Goal: Task Accomplishment & Management: Complete application form

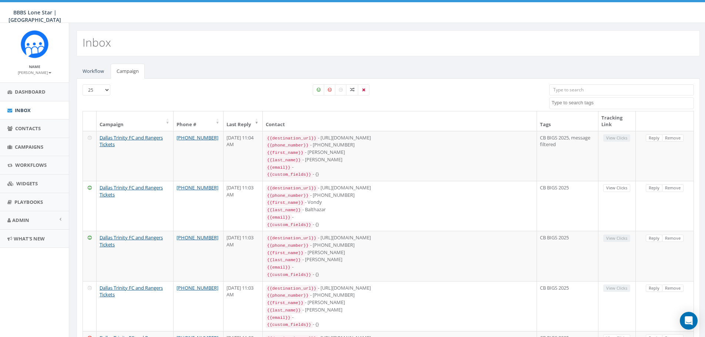
select select
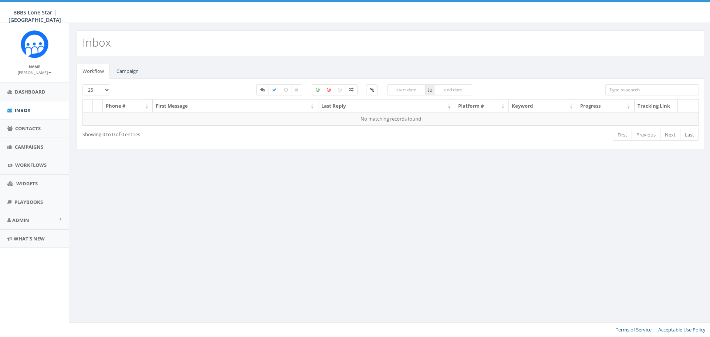
select select
click at [131, 72] on link "Campaign" at bounding box center [128, 71] width 34 height 15
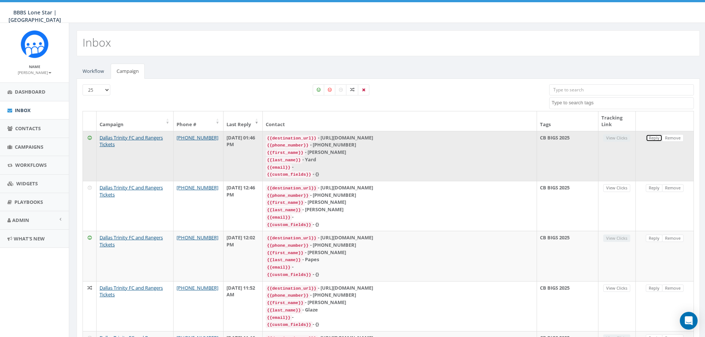
click at [651, 138] on link "Reply" at bounding box center [653, 138] width 17 height 8
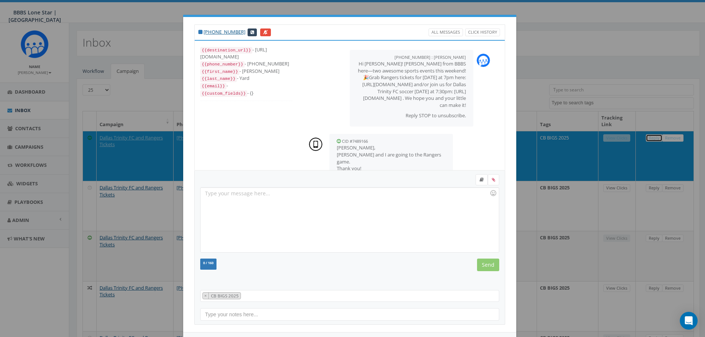
scroll to position [29, 0]
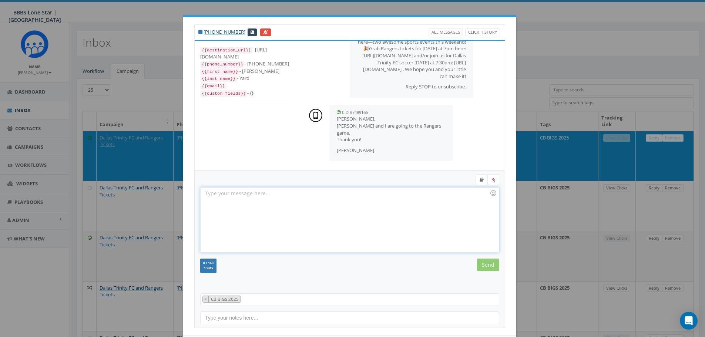
click at [327, 193] on div at bounding box center [349, 220] width 298 height 65
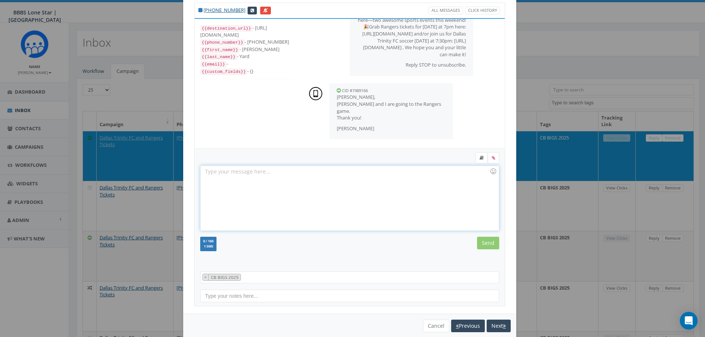
scroll to position [34, 0]
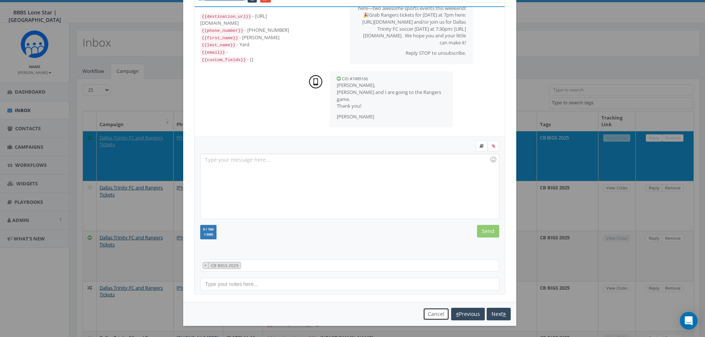
click at [429, 314] on button "Cancel" at bounding box center [436, 314] width 26 height 13
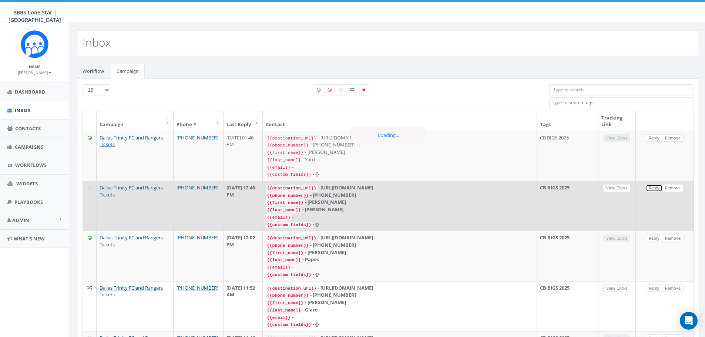
click at [648, 184] on link "Reply" at bounding box center [653, 188] width 17 height 8
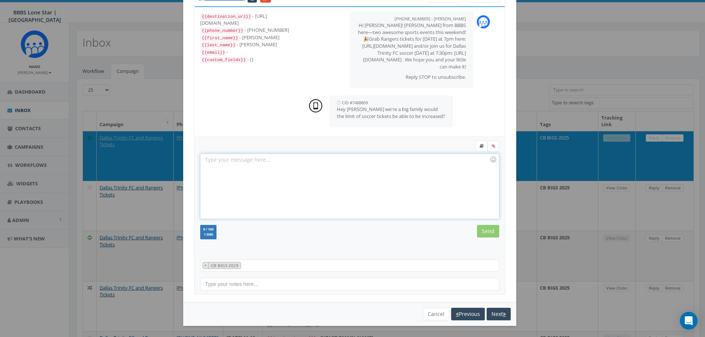
click at [358, 160] on div at bounding box center [349, 186] width 298 height 65
click at [481, 228] on input "Send" at bounding box center [488, 231] width 22 height 13
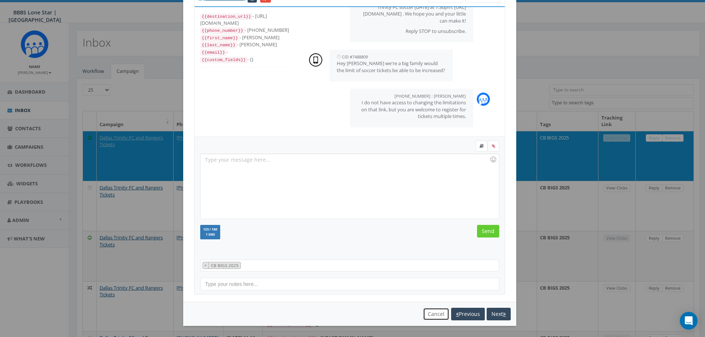
click at [428, 315] on button "Cancel" at bounding box center [436, 314] width 26 height 13
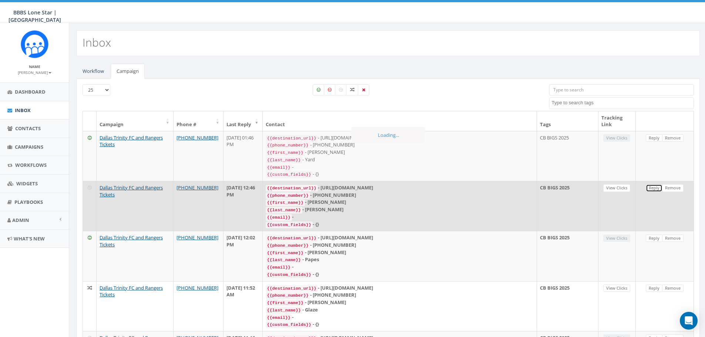
click at [658, 186] on link "Reply" at bounding box center [653, 188] width 17 height 8
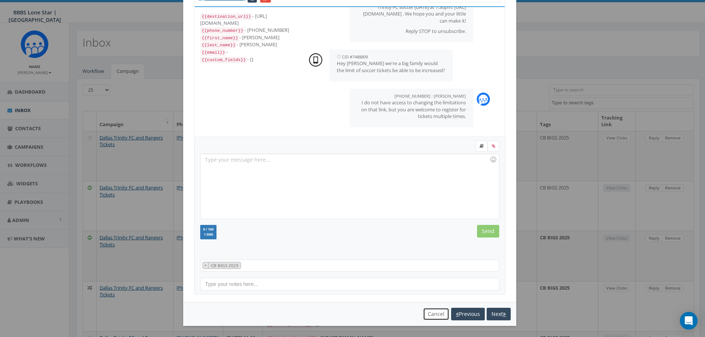
click at [435, 316] on button "Cancel" at bounding box center [436, 314] width 26 height 13
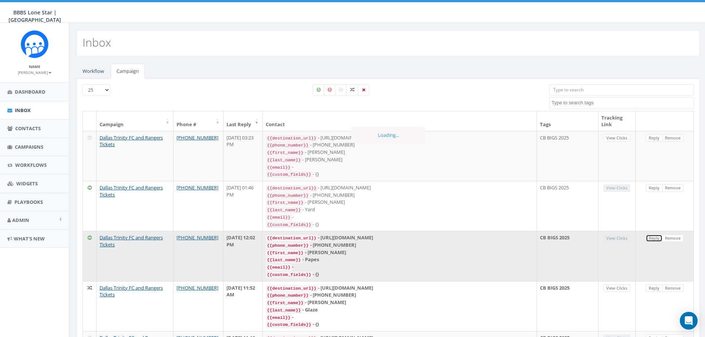
click at [652, 235] on link "Reply" at bounding box center [653, 238] width 17 height 8
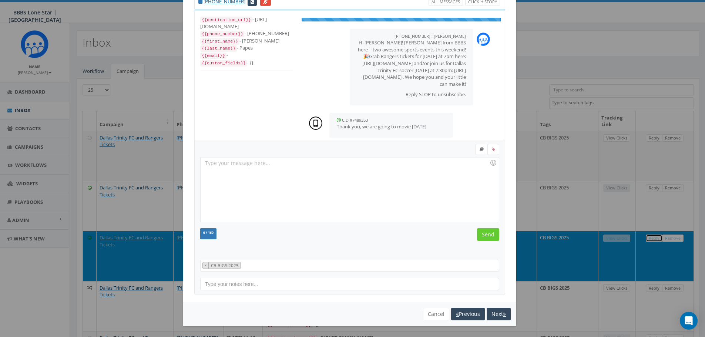
scroll to position [0, 0]
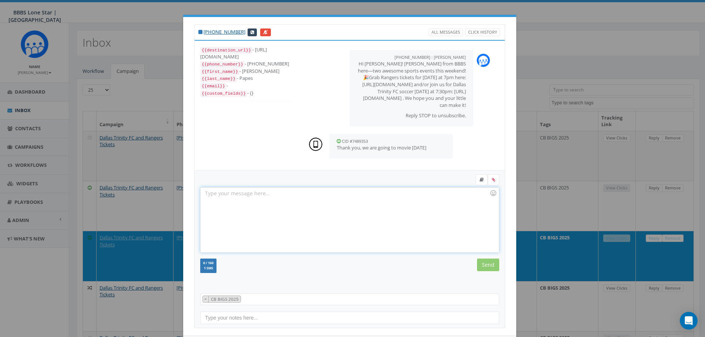
click at [312, 205] on div at bounding box center [349, 220] width 298 height 65
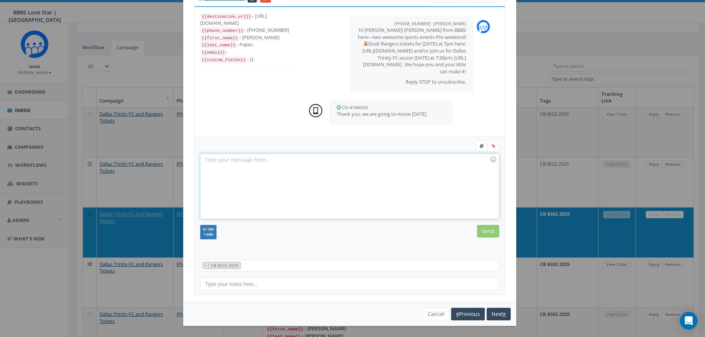
scroll to position [37, 0]
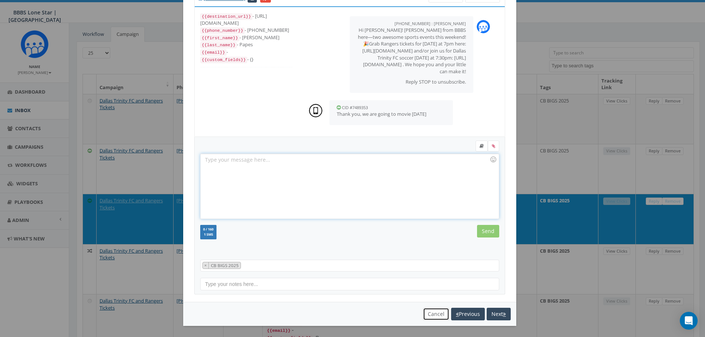
click at [435, 311] on button "Cancel" at bounding box center [436, 314] width 26 height 13
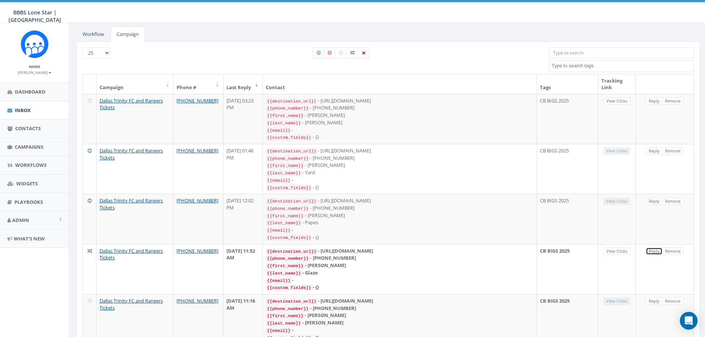
click at [654, 247] on link "Reply" at bounding box center [653, 251] width 17 height 8
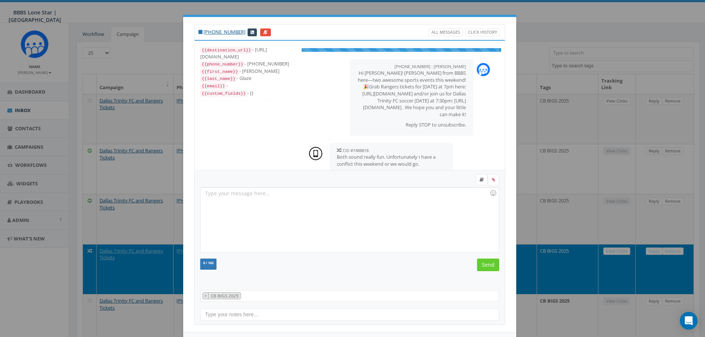
scroll to position [11, 0]
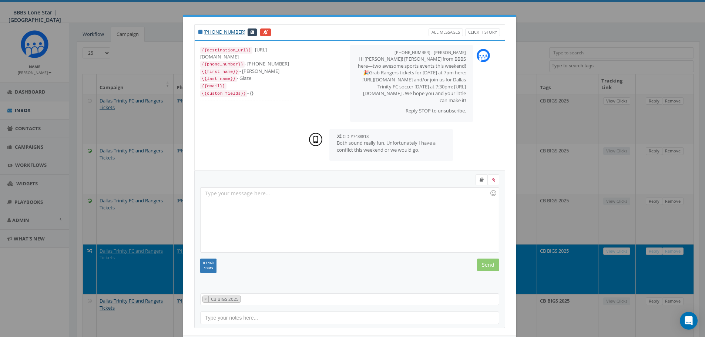
click at [361, 203] on div at bounding box center [349, 220] width 298 height 65
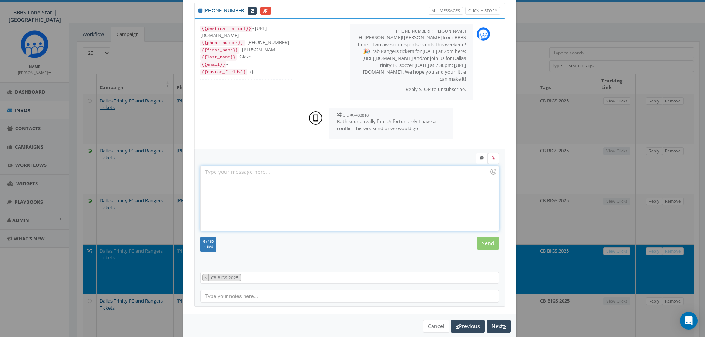
scroll to position [34, 0]
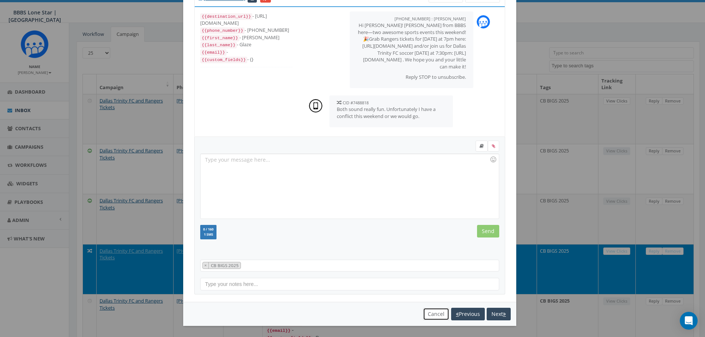
click at [433, 315] on button "Cancel" at bounding box center [436, 314] width 26 height 13
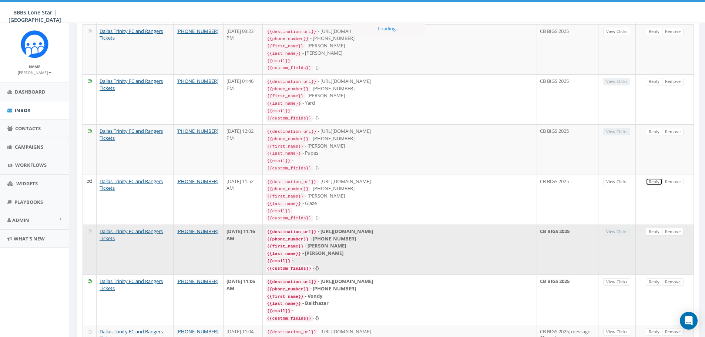
scroll to position [111, 0]
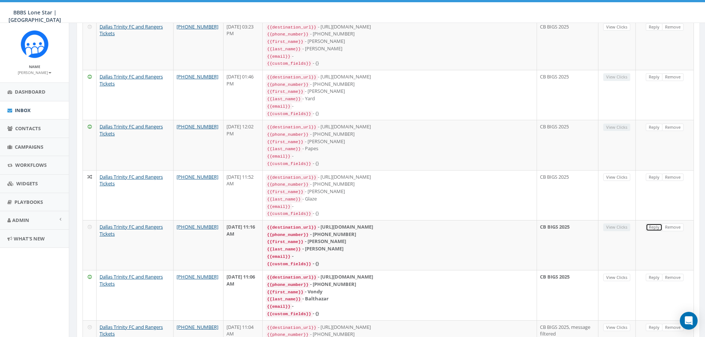
click at [651, 223] on link "Reply" at bounding box center [653, 227] width 17 height 8
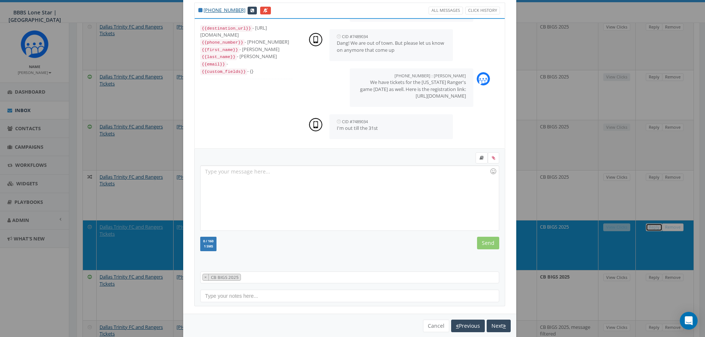
scroll to position [34, 0]
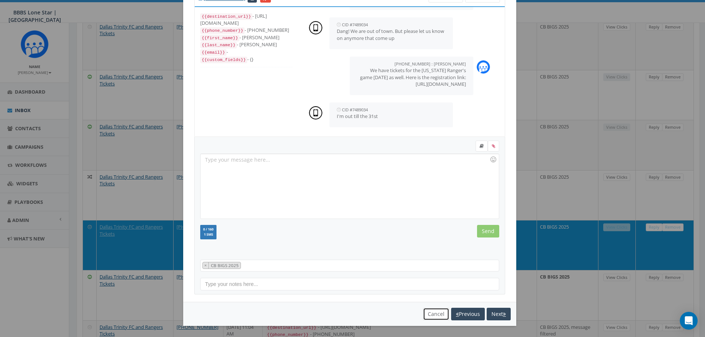
click at [426, 312] on button "Cancel" at bounding box center [436, 314] width 26 height 13
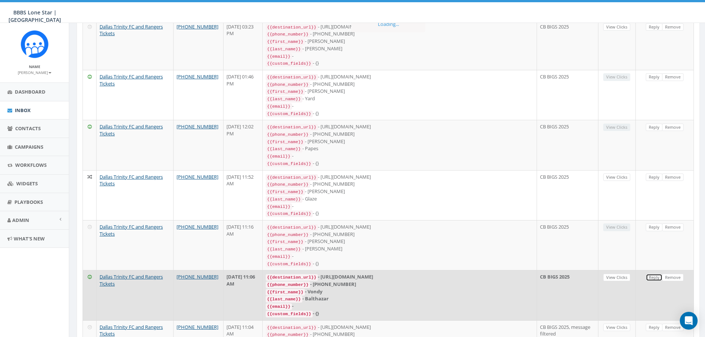
click at [653, 274] on link "Reply" at bounding box center [653, 278] width 17 height 8
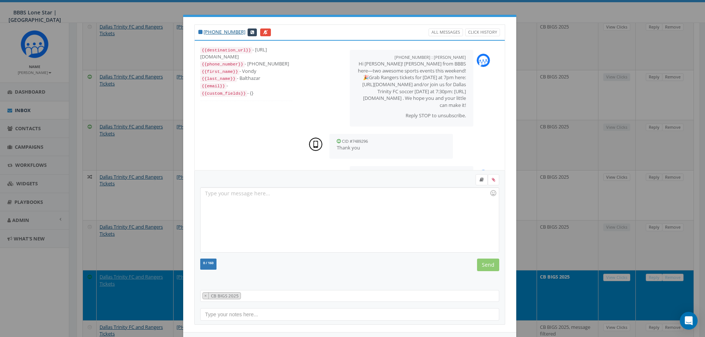
scroll to position [76, 0]
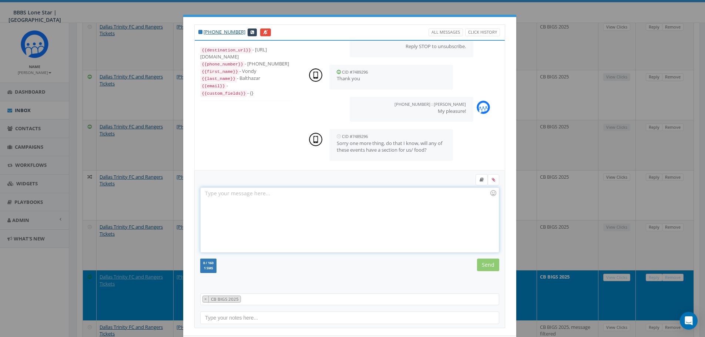
click at [320, 209] on div at bounding box center [349, 220] width 298 height 65
click at [386, 194] on div at bounding box center [349, 220] width 298 height 65
click at [483, 262] on input "Send" at bounding box center [488, 265] width 22 height 13
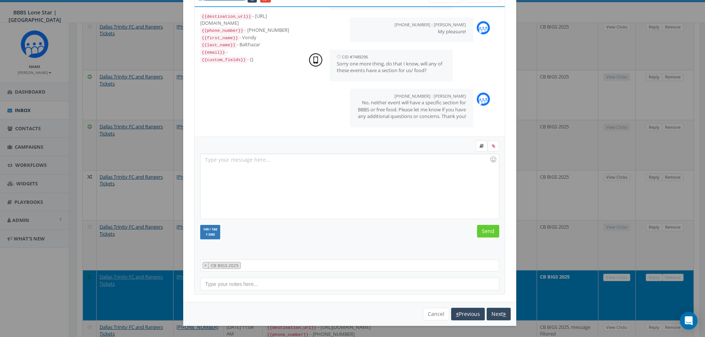
scroll to position [148, 0]
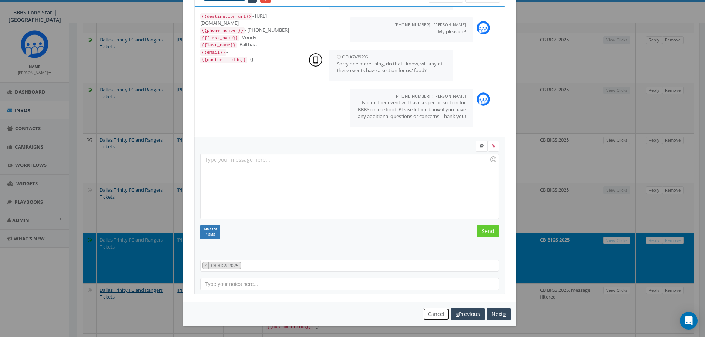
drag, startPoint x: 439, startPoint y: 316, endPoint x: 435, endPoint y: 316, distance: 4.4
click at [435, 316] on button "Cancel" at bounding box center [436, 314] width 26 height 13
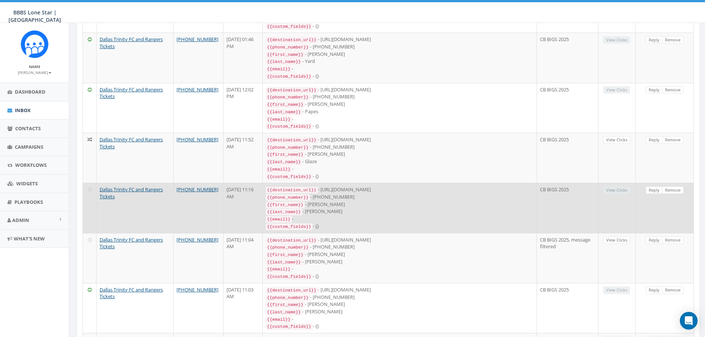
scroll to position [185, 0]
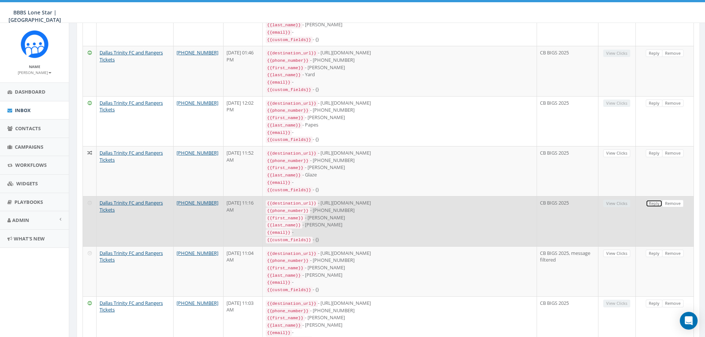
click at [651, 200] on link "Reply" at bounding box center [653, 204] width 17 height 8
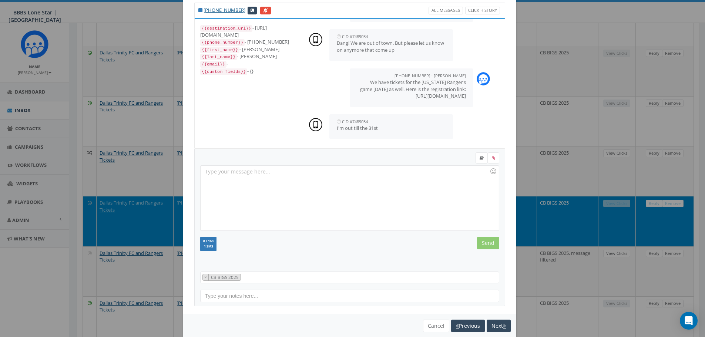
scroll to position [34, 0]
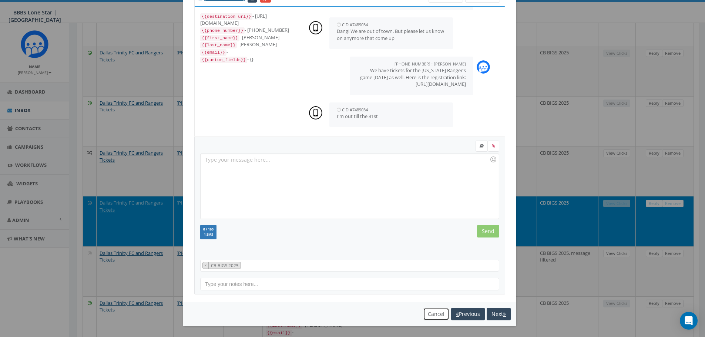
click at [429, 314] on button "Cancel" at bounding box center [436, 314] width 26 height 13
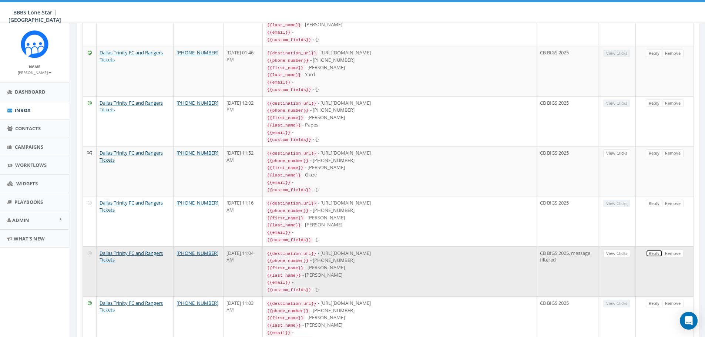
click at [648, 250] on link "Reply" at bounding box center [653, 254] width 17 height 8
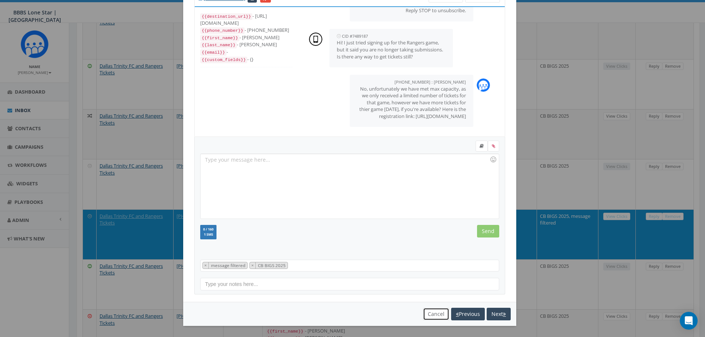
click at [436, 319] on button "Cancel" at bounding box center [436, 314] width 26 height 13
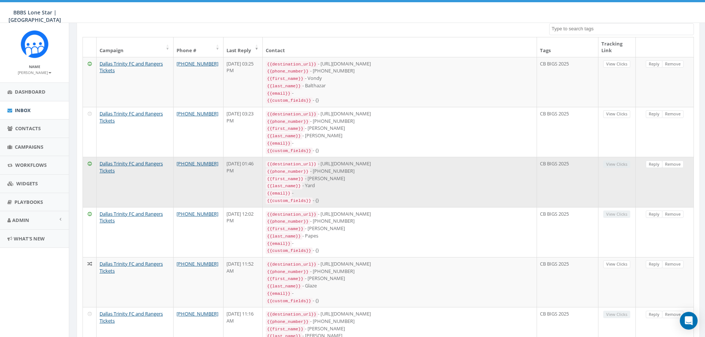
scroll to position [0, 0]
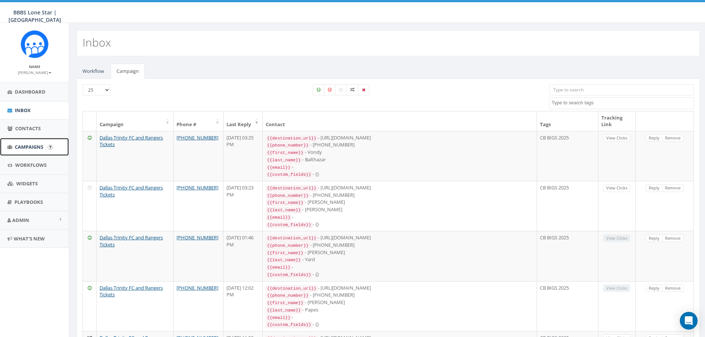
click at [38, 148] on span "Campaigns" at bounding box center [29, 147] width 28 height 7
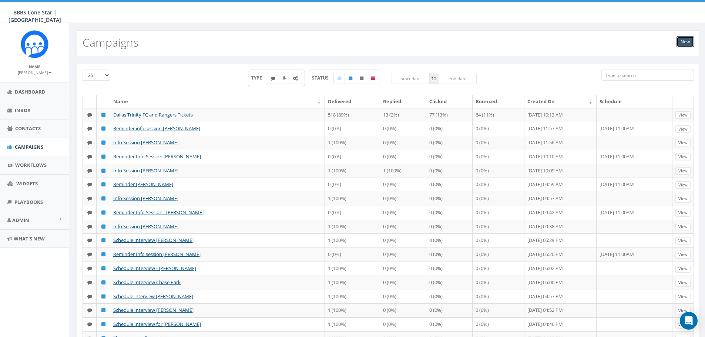
click at [684, 44] on link "New" at bounding box center [684, 41] width 17 height 11
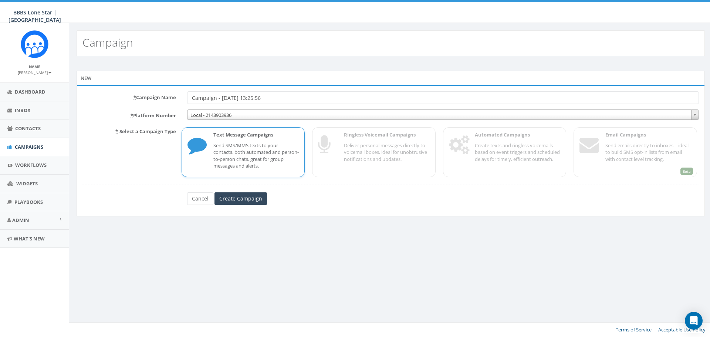
drag, startPoint x: 286, startPoint y: 97, endPoint x: 175, endPoint y: 97, distance: 110.2
click at [175, 97] on div "* Campaign Name Campaign - 08/21/2025, 13:25:56" at bounding box center [391, 97] width 628 height 13
type input "E-Sports Event Reminder"
click at [230, 200] on input "Create Campaign" at bounding box center [241, 198] width 53 height 13
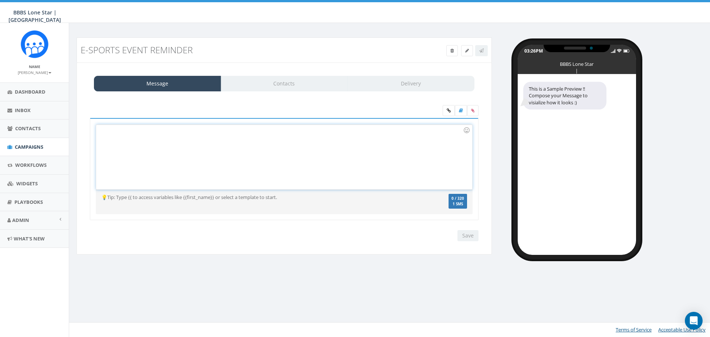
click at [213, 175] on div at bounding box center [284, 157] width 376 height 65
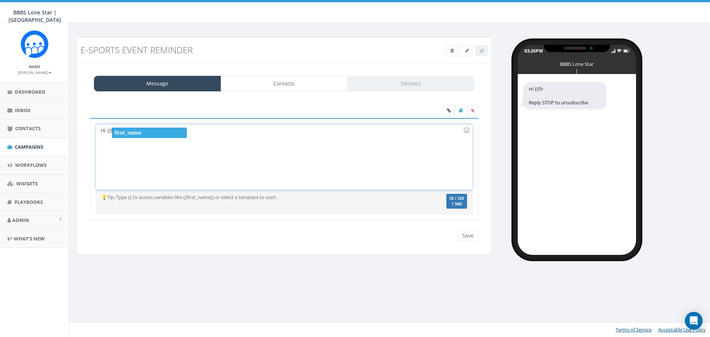
click at [137, 135] on div "first_name" at bounding box center [149, 133] width 75 height 10
click at [144, 135] on div "Hi {{first_name}}" at bounding box center [284, 157] width 376 height 65
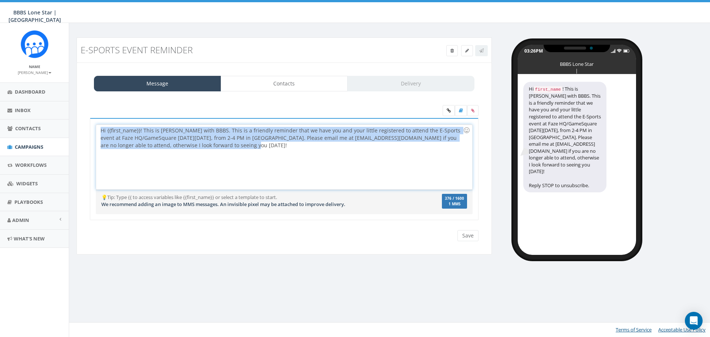
drag, startPoint x: 240, startPoint y: 152, endPoint x: 90, endPoint y: 127, distance: 151.9
click at [90, 127] on div "Hi {{first_name}}! This is Nicole with BBBS. This is a friendly reminder that w…" at bounding box center [284, 169] width 389 height 102
copy div "Hi {{first_name}}! This is Nicole with BBBS. This is a friendly reminder that w…"
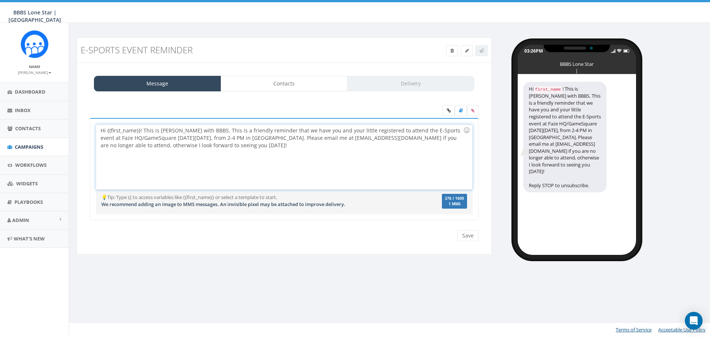
click at [289, 149] on div "Hi {{first_name}}! This is Nicole with BBBS. This is a friendly reminder that w…" at bounding box center [284, 157] width 376 height 65
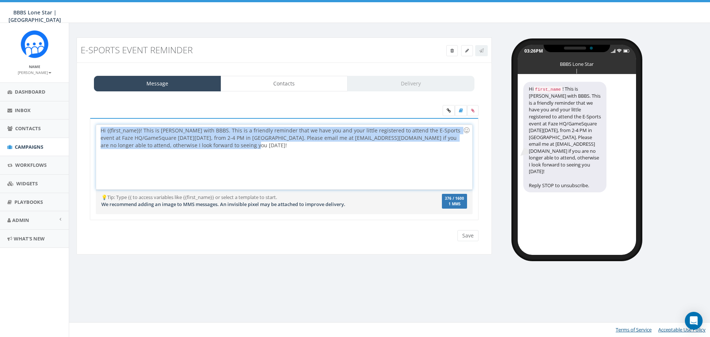
drag, startPoint x: 285, startPoint y: 149, endPoint x: 91, endPoint y: 128, distance: 195.3
click at [91, 128] on div "Hi {{first_name}}! This is Nicole with BBBS. This is a friendly reminder that w…" at bounding box center [284, 169] width 389 height 102
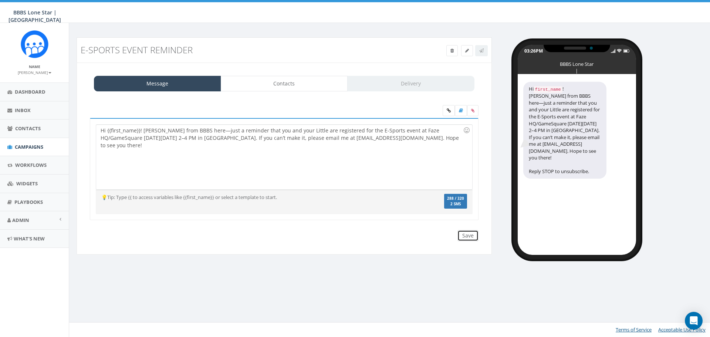
click at [469, 233] on input "Save" at bounding box center [468, 235] width 21 height 11
click at [480, 53] on icon at bounding box center [481, 50] width 4 height 4
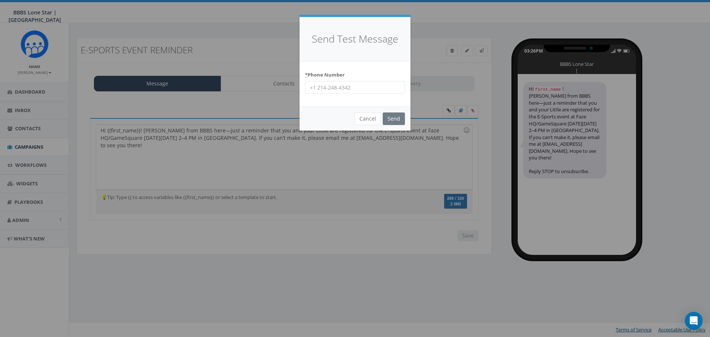
click at [375, 84] on input "* Phone Number" at bounding box center [355, 87] width 100 height 13
type input "4692484377"
click at [391, 120] on input "Send" at bounding box center [394, 118] width 22 height 13
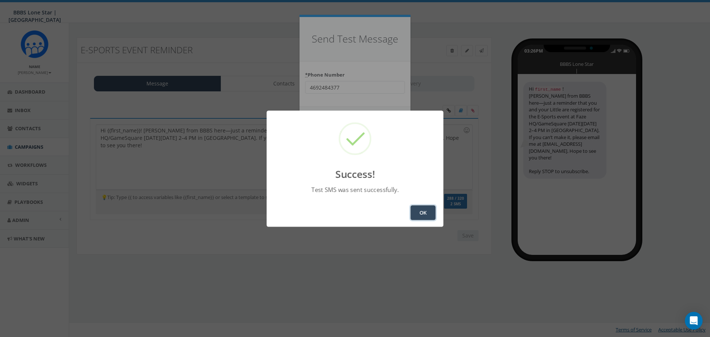
click at [417, 213] on button "OK" at bounding box center [423, 212] width 25 height 15
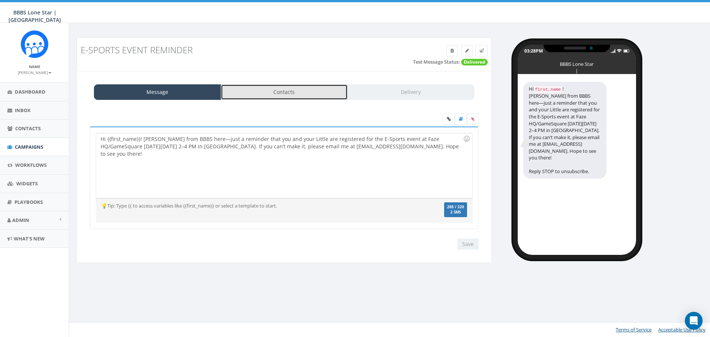
click at [287, 92] on link "Contacts" at bounding box center [284, 92] width 127 height 16
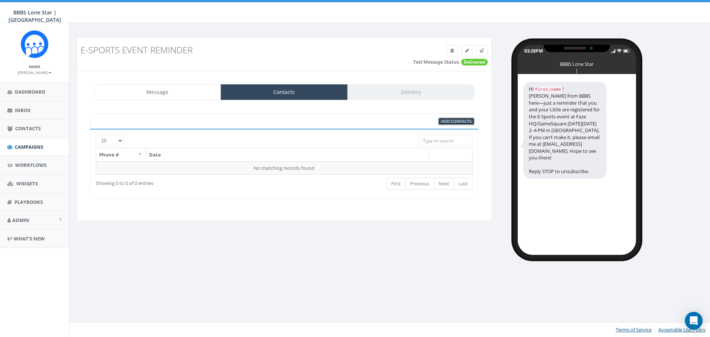
click at [458, 121] on span "Add Contacts" at bounding box center [456, 121] width 30 height 6
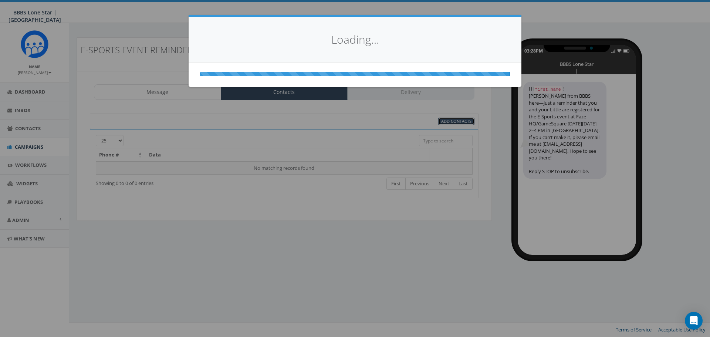
select select
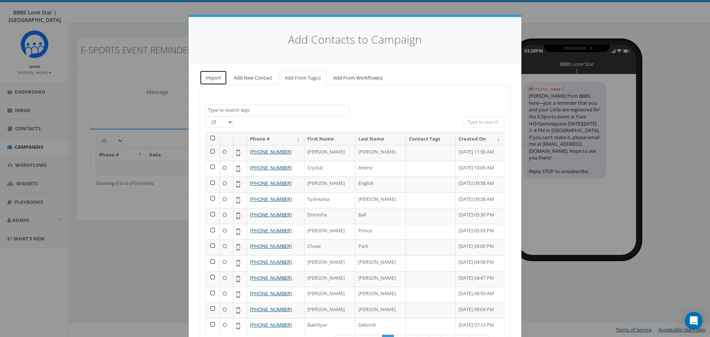
click at [206, 79] on link "Import" at bounding box center [213, 77] width 27 height 15
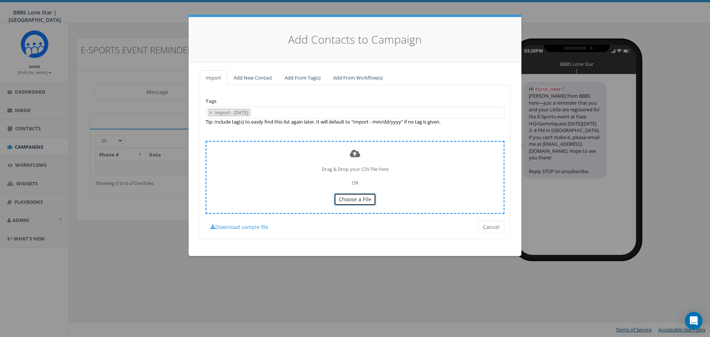
click at [348, 197] on span "Choose a File" at bounding box center [355, 199] width 33 height 7
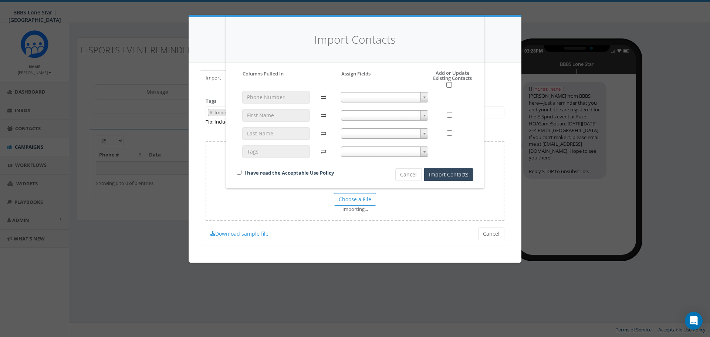
click at [425, 97] on b at bounding box center [424, 98] width 3 height 2
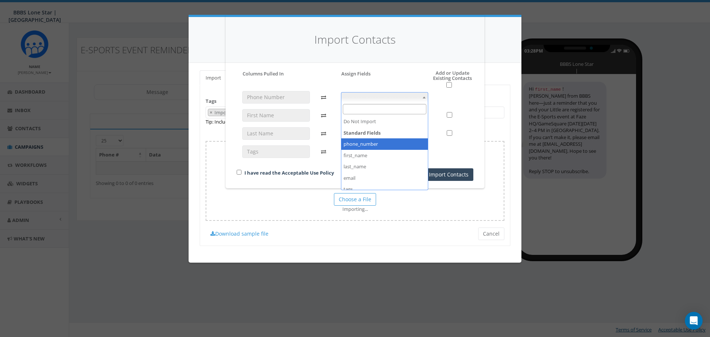
select select "phone_number"
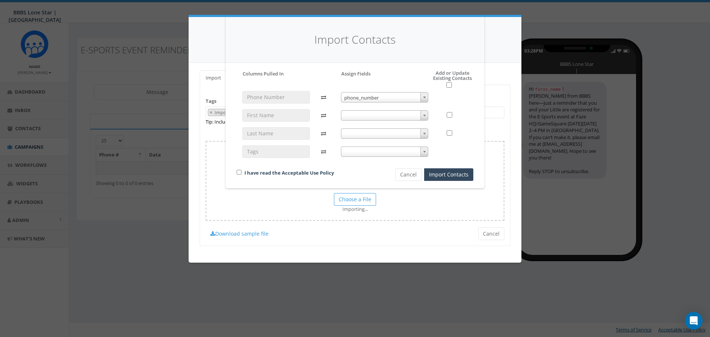
click at [384, 117] on span at bounding box center [385, 115] width 88 height 10
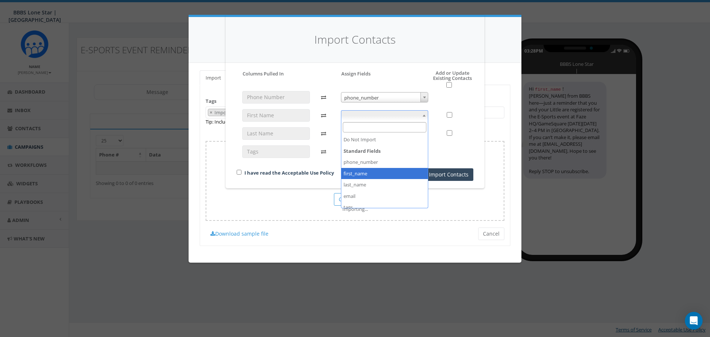
select select "first_name"
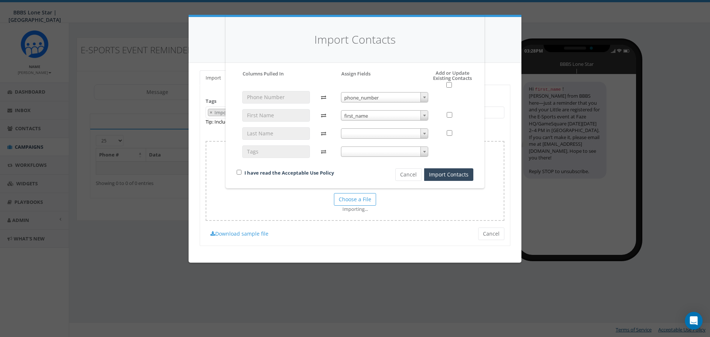
click at [379, 135] on span at bounding box center [385, 133] width 88 height 10
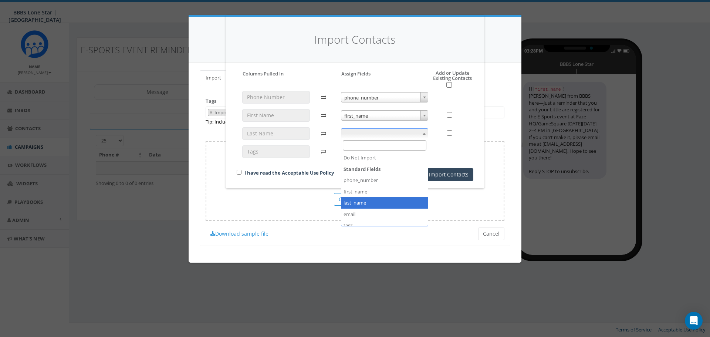
select select "last_name"
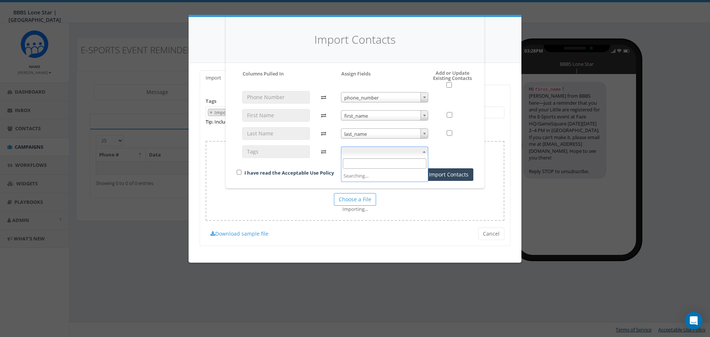
click at [392, 151] on span at bounding box center [385, 151] width 88 height 10
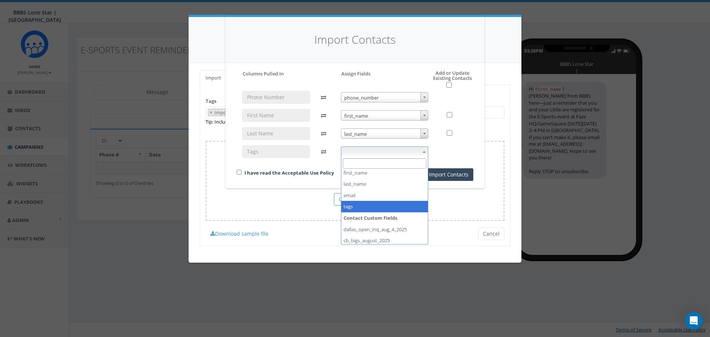
select select "tags"
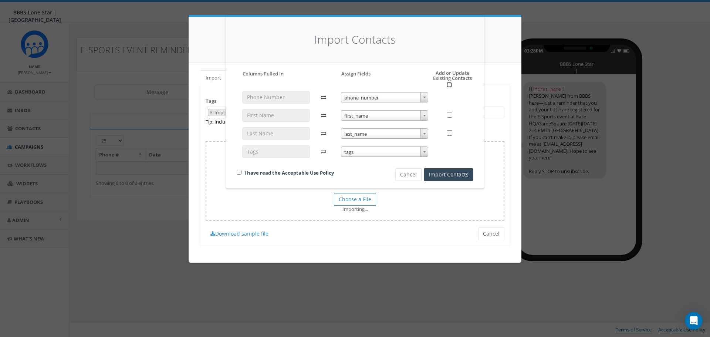
click at [448, 85] on input "checkbox" at bounding box center [449, 85] width 6 height 6
checkbox input "true"
click at [240, 173] on input "checkbox" at bounding box center [239, 172] width 5 height 5
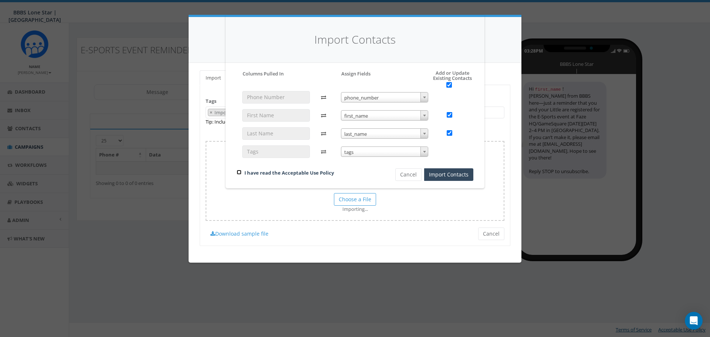
checkbox input "true"
click at [448, 87] on input "checkbox" at bounding box center [449, 85] width 6 height 6
checkbox input "false"
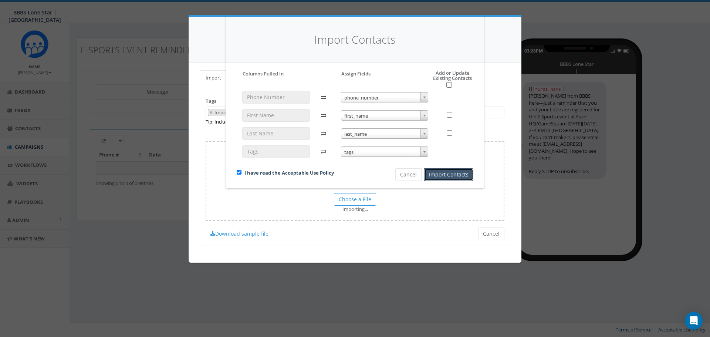
click at [445, 176] on button "Import Contacts" at bounding box center [448, 174] width 49 height 13
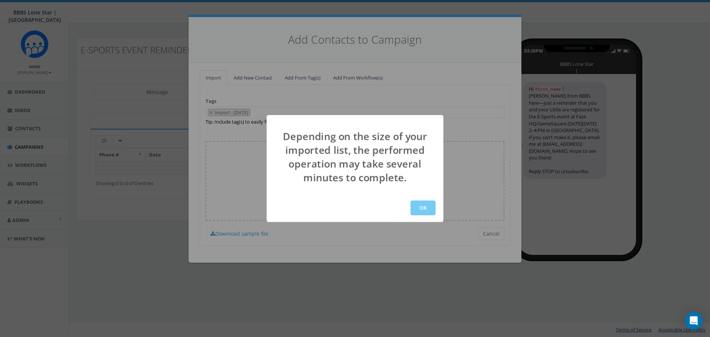
click at [421, 206] on button "OK" at bounding box center [423, 207] width 25 height 15
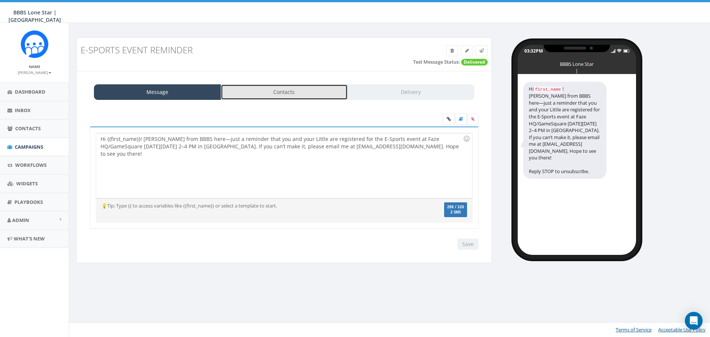
click at [297, 98] on link "Contacts" at bounding box center [284, 92] width 127 height 16
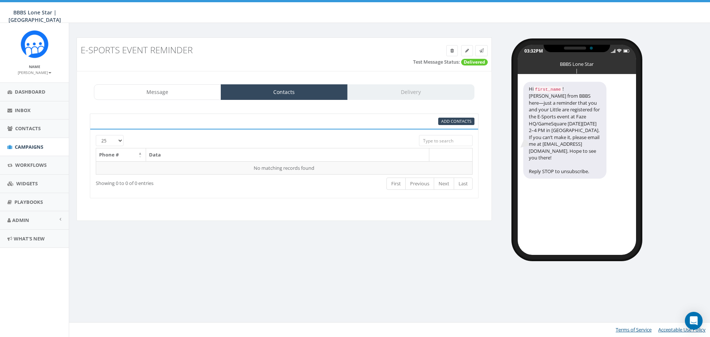
click at [399, 87] on div "Message Contacts Delivery" at bounding box center [284, 92] width 381 height 16
click at [443, 118] on span "Add Contacts" at bounding box center [456, 121] width 30 height 6
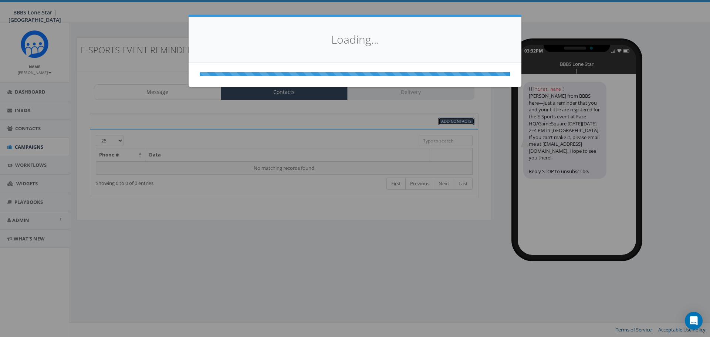
select select
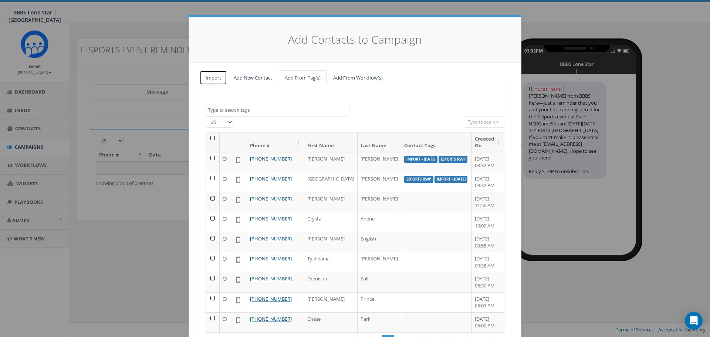
click at [202, 78] on link "Import" at bounding box center [213, 77] width 27 height 15
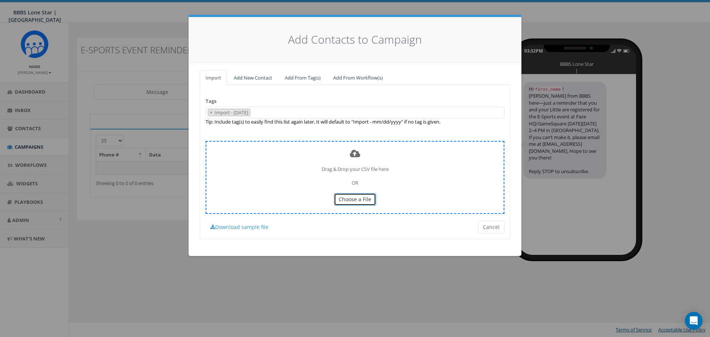
click at [351, 199] on span "Choose a File" at bounding box center [355, 199] width 33 height 7
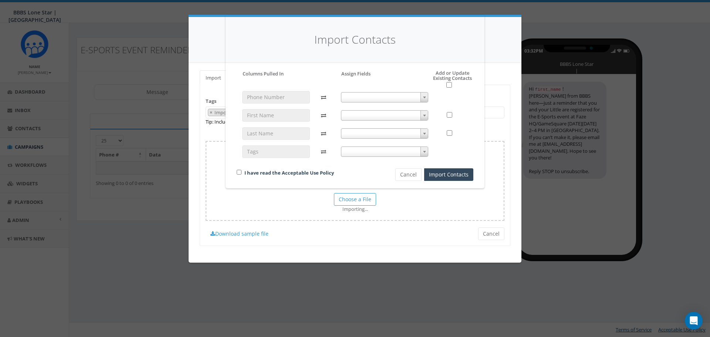
click at [415, 94] on span at bounding box center [385, 97] width 88 height 10
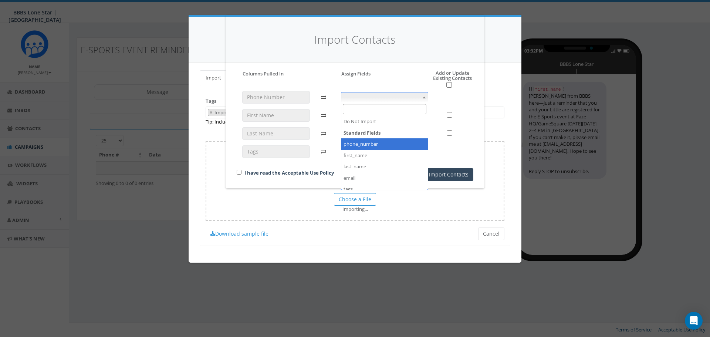
select select "phone_number"
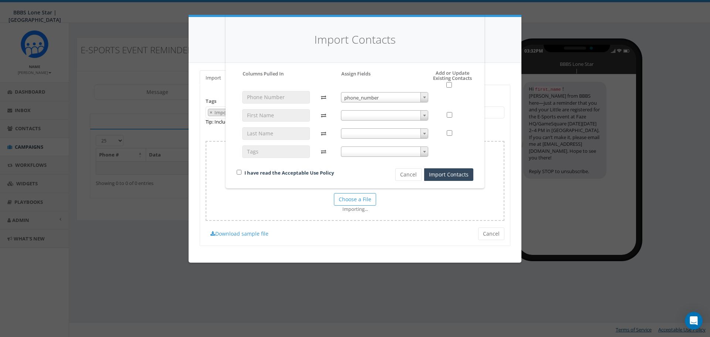
click at [386, 114] on span at bounding box center [385, 115] width 88 height 10
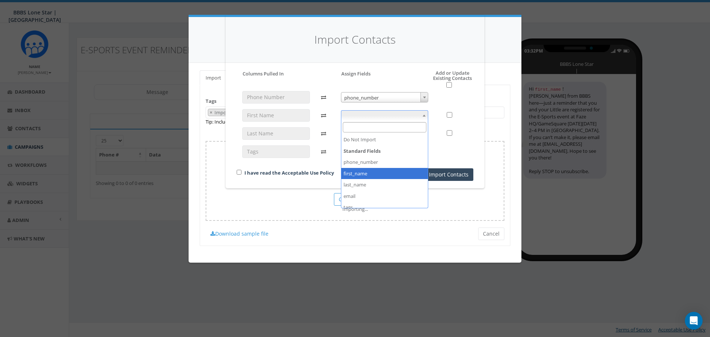
select select "first_name"
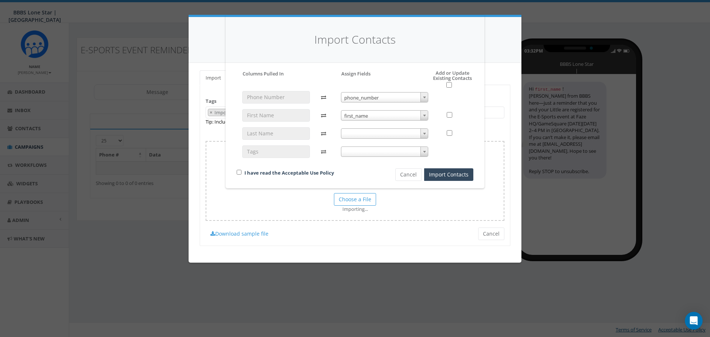
click at [379, 130] on span at bounding box center [385, 133] width 88 height 10
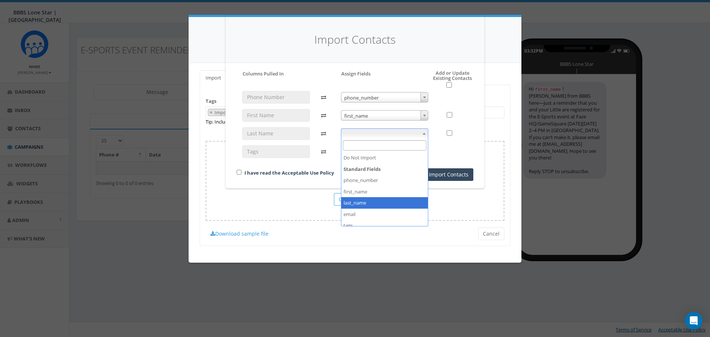
select select "last_name"
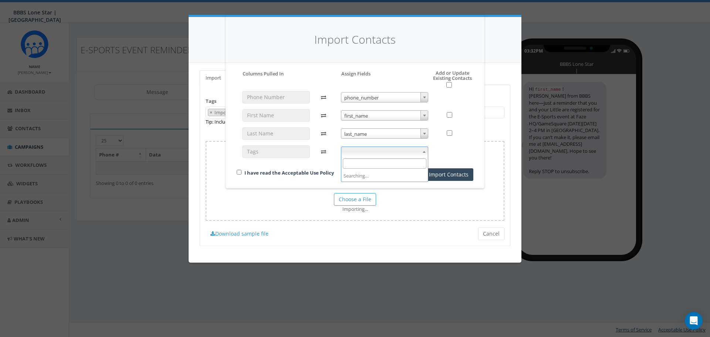
click at [377, 149] on span at bounding box center [385, 151] width 88 height 10
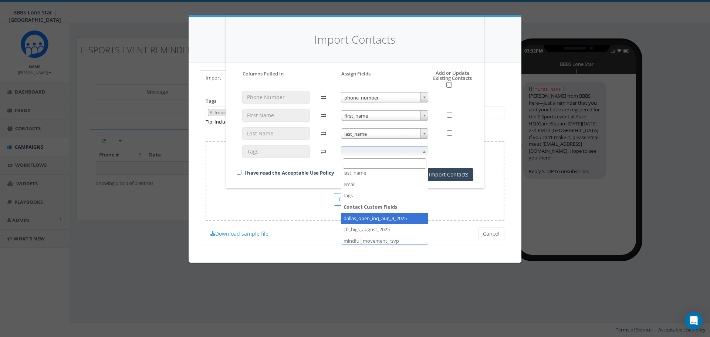
scroll to position [36, 0]
select select "tags"
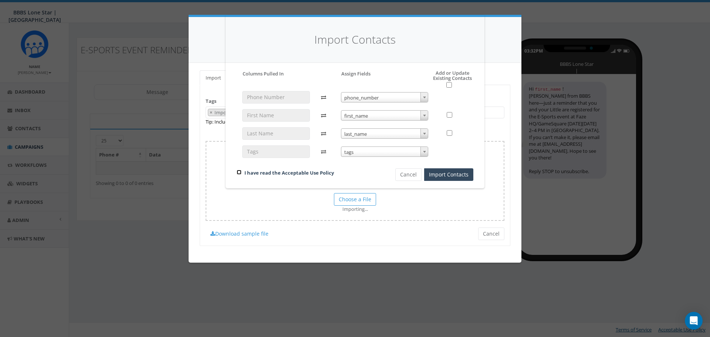
click at [237, 172] on input "checkbox" at bounding box center [239, 172] width 5 height 5
checkbox input "true"
click at [455, 172] on button "Import Contacts" at bounding box center [448, 174] width 49 height 13
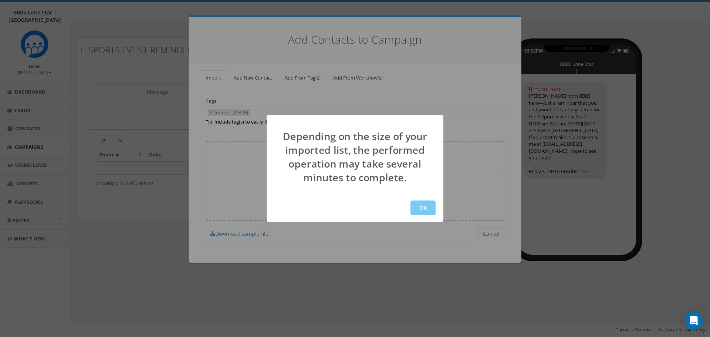
click at [419, 207] on button "OK" at bounding box center [423, 207] width 25 height 15
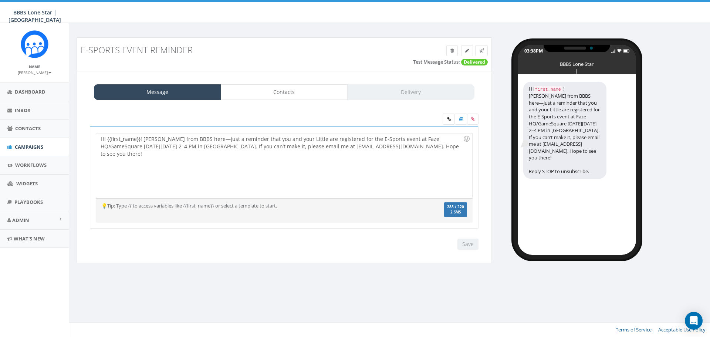
click at [373, 95] on div "Message Contacts Delivery" at bounding box center [284, 92] width 381 height 16
click at [332, 99] on link "Contacts" at bounding box center [284, 92] width 127 height 16
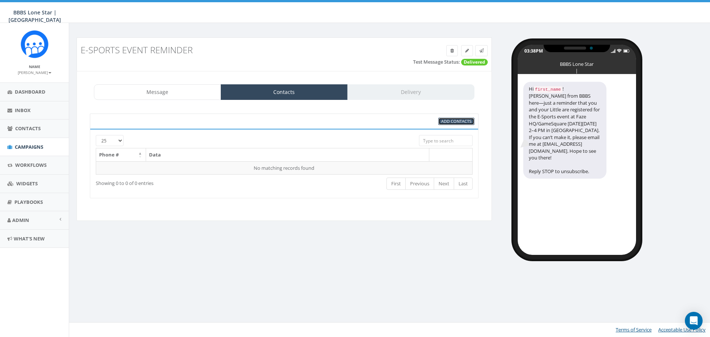
click at [447, 121] on span "Add Contacts" at bounding box center [456, 121] width 30 height 6
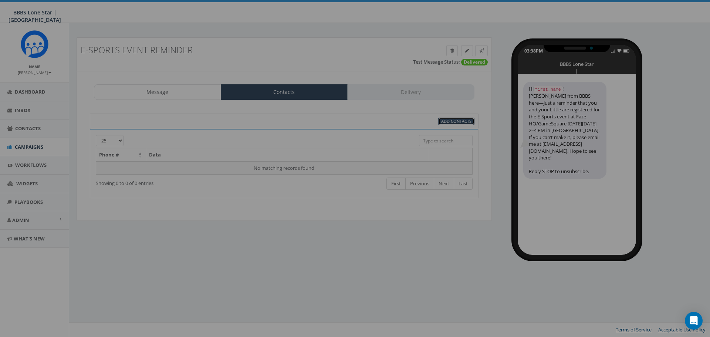
select select
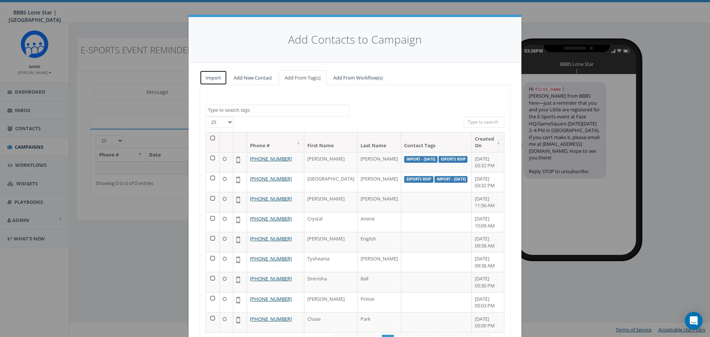
click at [213, 76] on link "Import" at bounding box center [213, 77] width 27 height 15
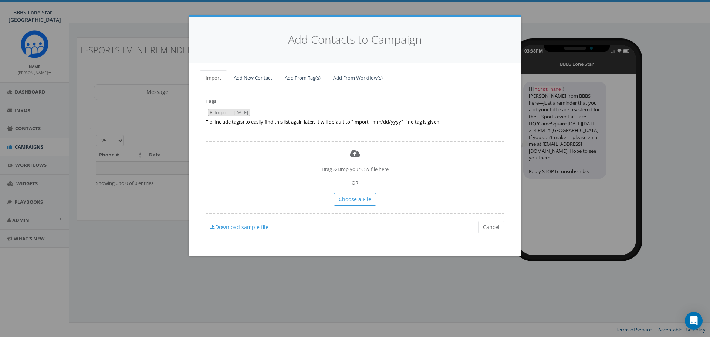
click at [212, 113] on span "×" at bounding box center [211, 112] width 3 height 7
select select
click at [252, 99] on div "Tags Import - [DATE] [DATE] CB BIGS 2025 Esports RSVP Import - [DATE] Import - …" at bounding box center [355, 162] width 311 height 154
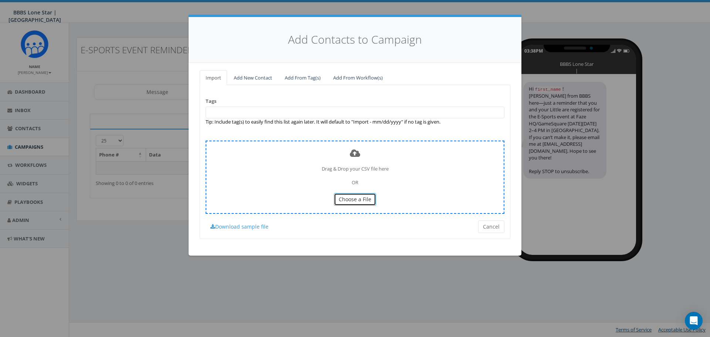
click at [364, 199] on span "Choose a File" at bounding box center [355, 199] width 33 height 7
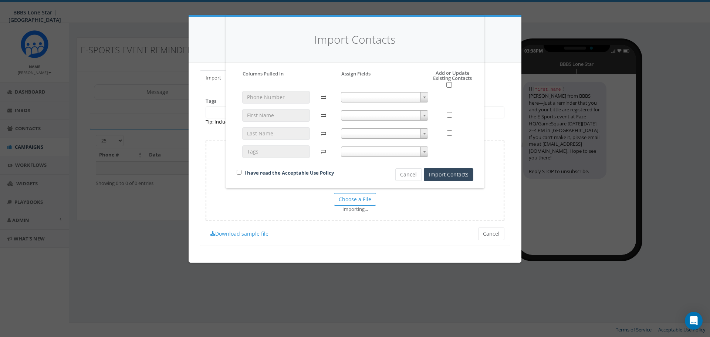
click at [369, 92] on span at bounding box center [385, 97] width 88 height 10
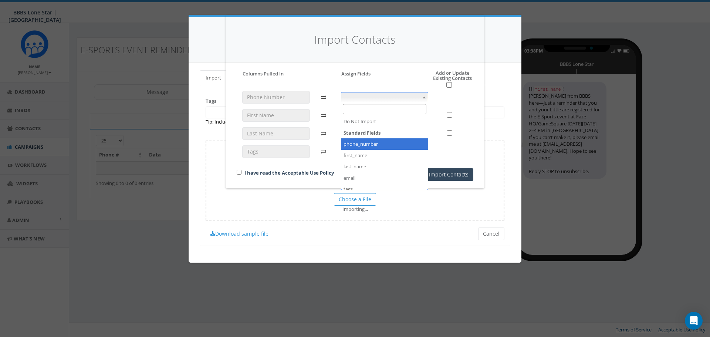
select select "phone_number"
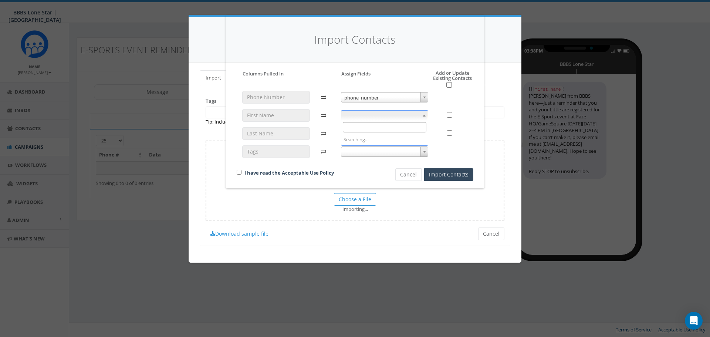
click at [389, 115] on span at bounding box center [385, 115] width 88 height 10
select select "first_name"
click at [385, 132] on span at bounding box center [385, 133] width 88 height 10
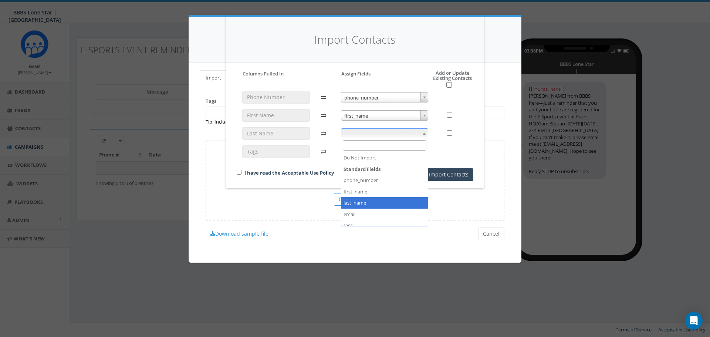
select select "last_name"
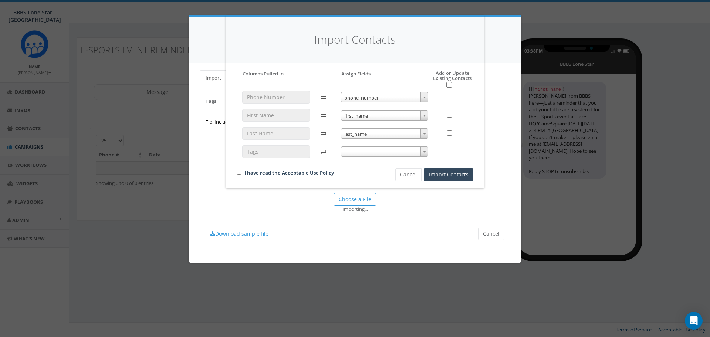
click at [388, 159] on div "phone_number phone_number first_name first_name last_name last_name" at bounding box center [384, 128] width 99 height 74
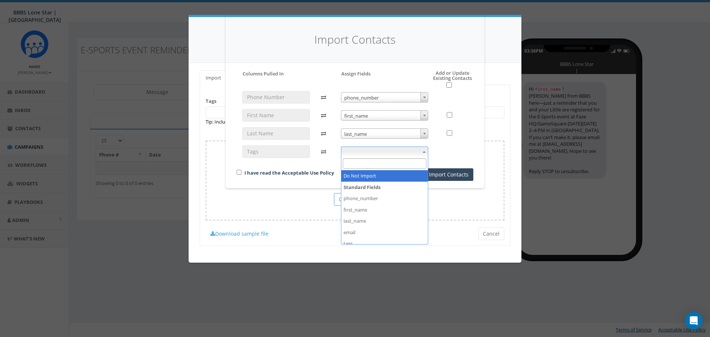
click at [388, 151] on span at bounding box center [385, 151] width 88 height 10
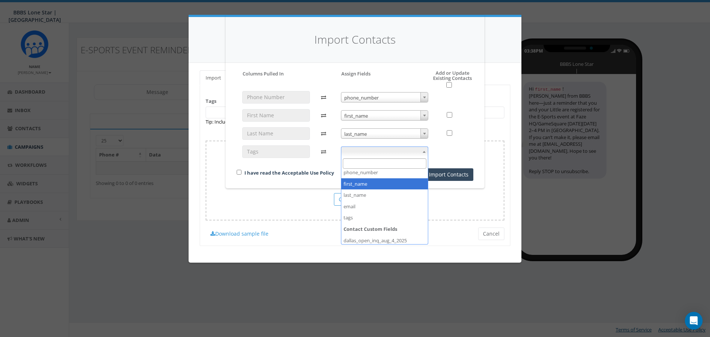
scroll to position [37, 0]
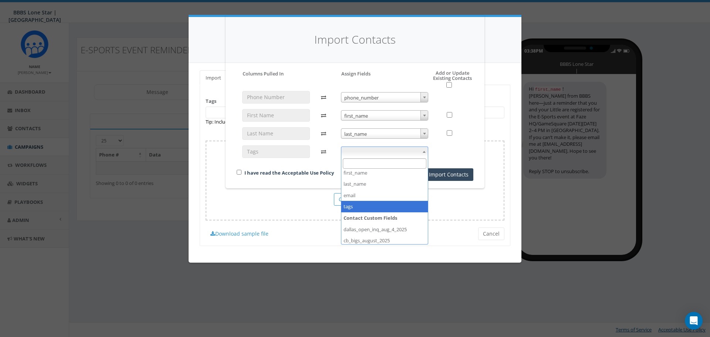
select select "tags"
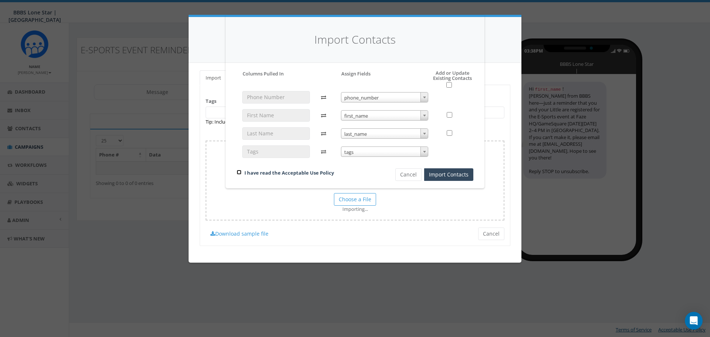
click at [240, 173] on input "checkbox" at bounding box center [239, 172] width 5 height 5
checkbox input "true"
click at [447, 172] on button "Import Contacts" at bounding box center [448, 174] width 49 height 13
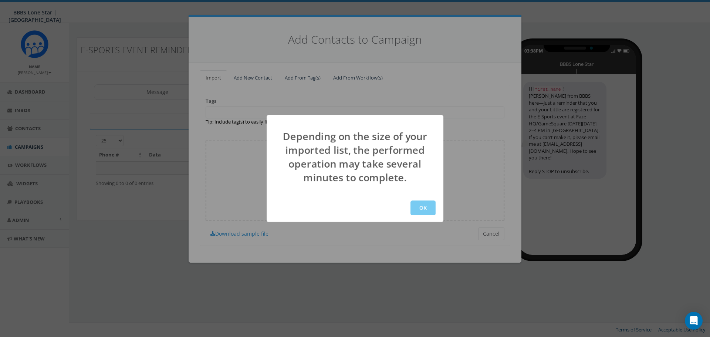
click at [427, 210] on button "OK" at bounding box center [423, 207] width 25 height 15
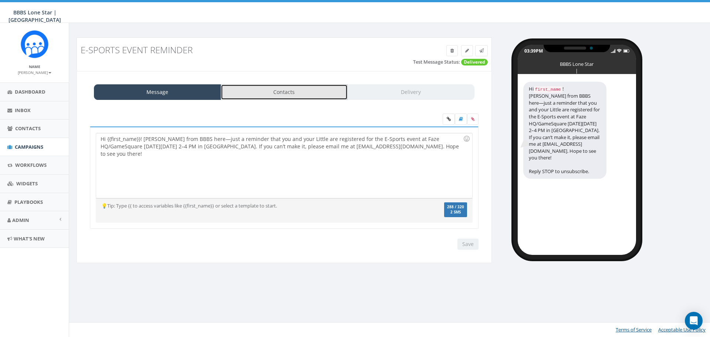
click at [294, 92] on link "Contacts" at bounding box center [284, 92] width 127 height 16
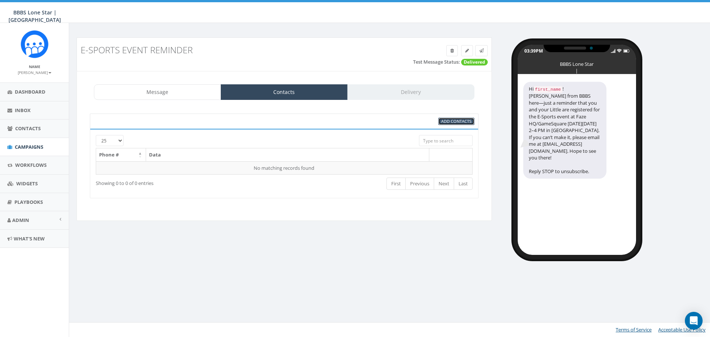
click at [468, 121] on span "Add Contacts" at bounding box center [456, 121] width 30 height 6
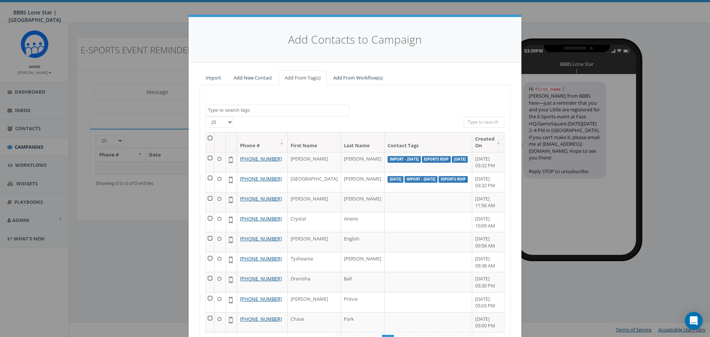
click at [251, 107] on textarea "Search" at bounding box center [278, 110] width 141 height 7
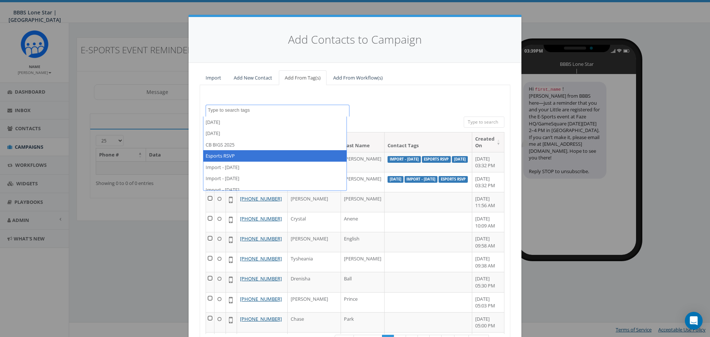
select select "Esports RSVP"
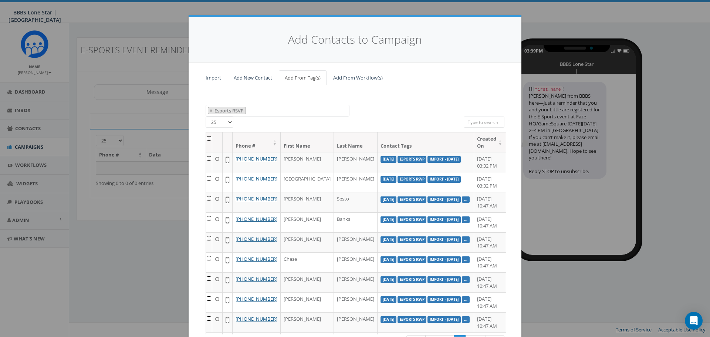
click at [210, 136] on th at bounding box center [209, 142] width 6 height 20
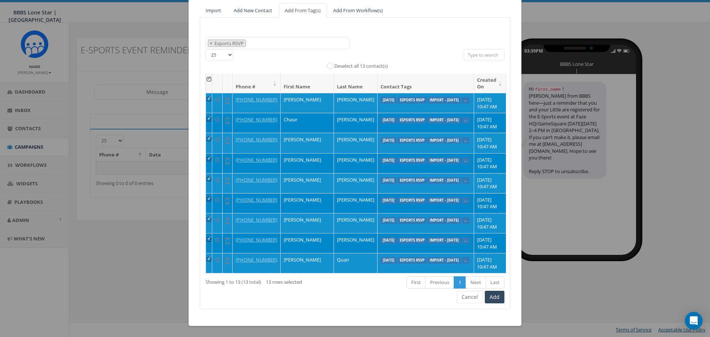
scroll to position [170, 0]
click at [488, 300] on button "Add" at bounding box center [495, 297] width 20 height 13
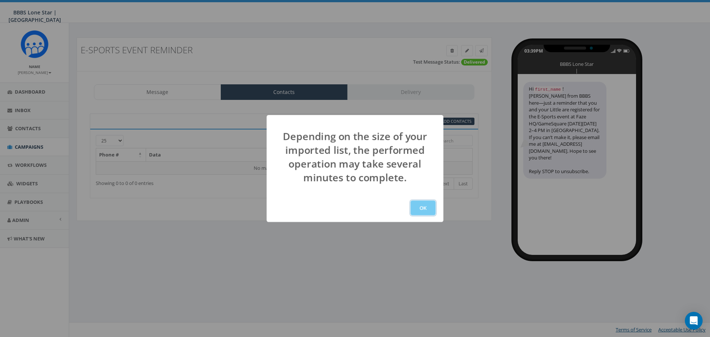
click at [420, 209] on button "OK" at bounding box center [423, 207] width 25 height 15
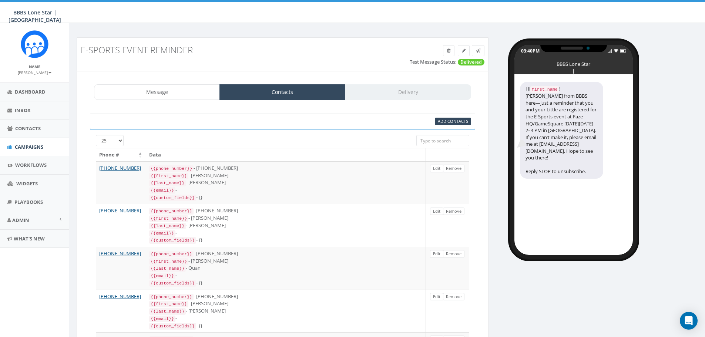
click at [401, 91] on div "Message Contacts Delivery" at bounding box center [282, 92] width 377 height 16
click at [169, 95] on link "Message" at bounding box center [157, 92] width 126 height 16
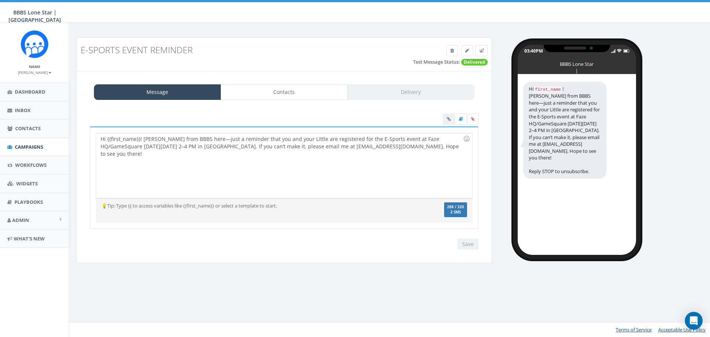
click at [396, 91] on div "Message Contacts Delivery" at bounding box center [284, 92] width 381 height 16
click at [328, 102] on div "Message Contacts Delivery Hi {{first_name}}! [PERSON_NAME] from BBBS here—just …" at bounding box center [284, 167] width 415 height 192
click at [324, 96] on link "Contacts" at bounding box center [284, 92] width 127 height 16
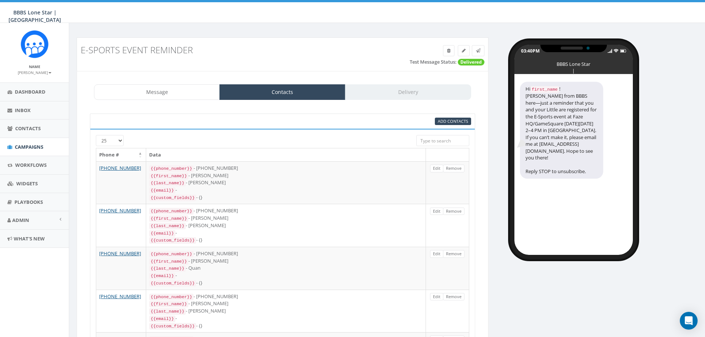
click at [439, 138] on input "search" at bounding box center [442, 140] width 53 height 11
click at [416, 97] on div "Message Contacts Delivery" at bounding box center [282, 92] width 377 height 16
click at [415, 94] on div "Message Contacts Delivery" at bounding box center [282, 92] width 377 height 16
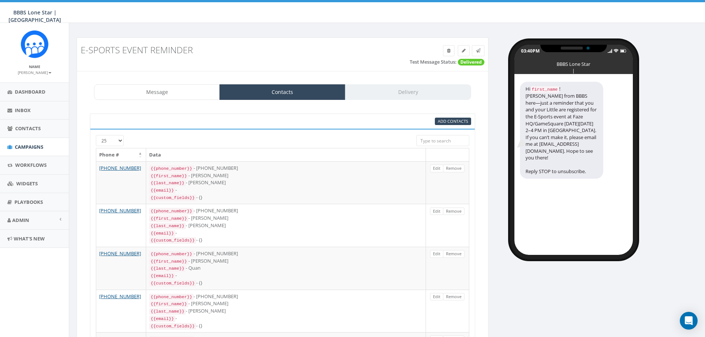
click at [415, 94] on div "Message Contacts Delivery" at bounding box center [282, 92] width 377 height 16
click at [147, 95] on link "Message" at bounding box center [157, 92] width 126 height 16
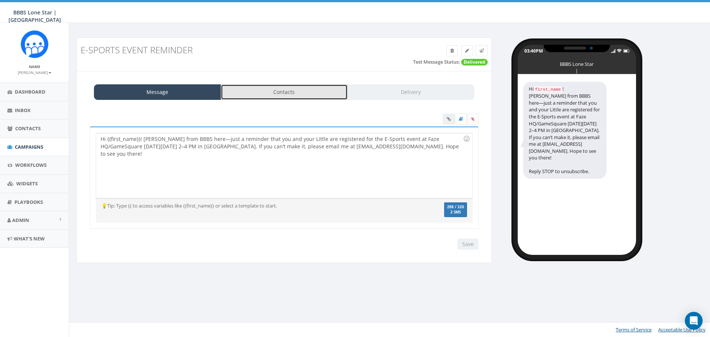
click at [334, 91] on link "Contacts" at bounding box center [284, 92] width 127 height 16
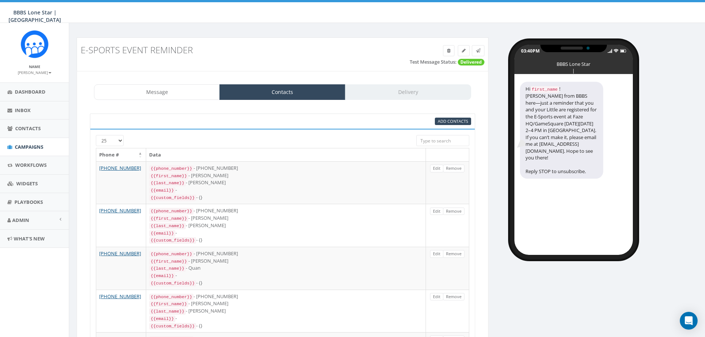
click at [426, 87] on div "Message Contacts Delivery" at bounding box center [282, 92] width 377 height 16
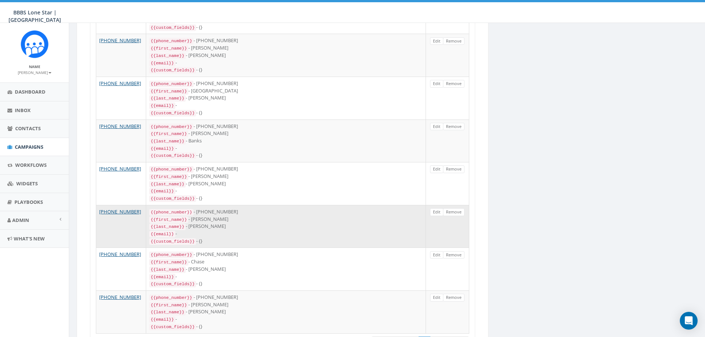
scroll to position [419, 0]
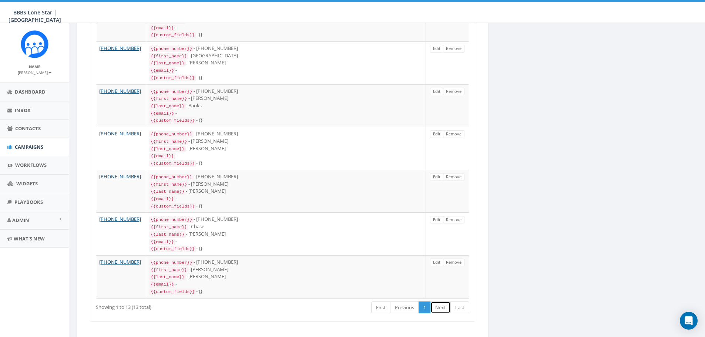
click at [443, 301] on link "Next" at bounding box center [440, 307] width 20 height 12
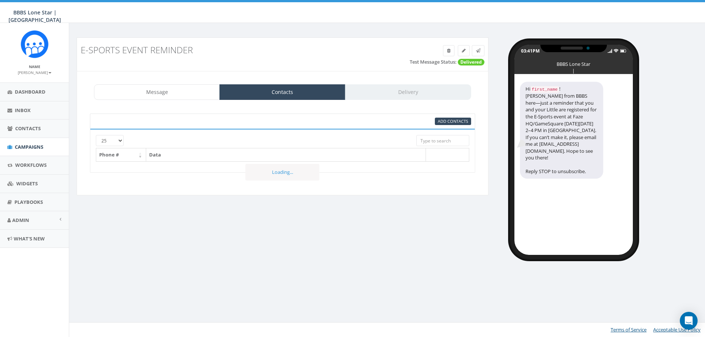
select select
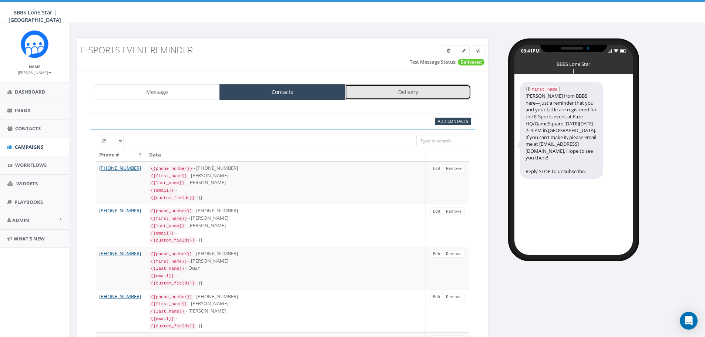
click at [394, 88] on link "Delivery" at bounding box center [408, 92] width 126 height 16
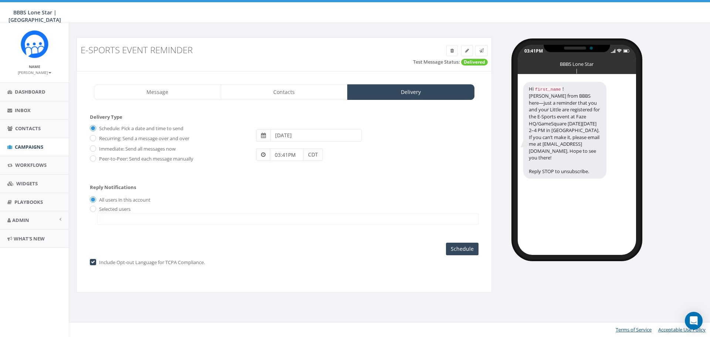
click at [97, 149] on label "Immediate: Send all messages now" at bounding box center [136, 148] width 78 height 7
click at [95, 149] on input "Immediate: Send all messages now" at bounding box center [92, 148] width 5 height 5
radio input "true"
click at [454, 245] on input "Send Now" at bounding box center [461, 249] width 35 height 13
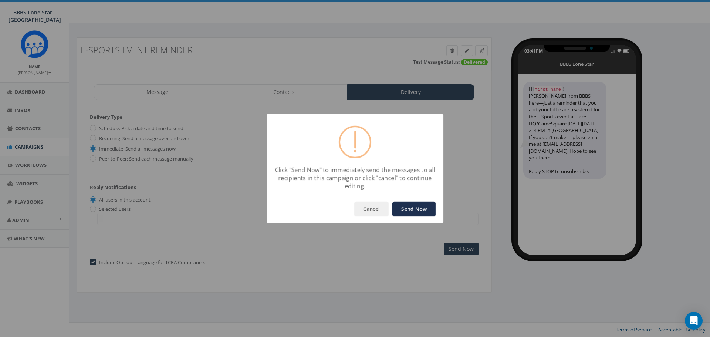
click at [410, 205] on button "Send Now" at bounding box center [413, 209] width 43 height 15
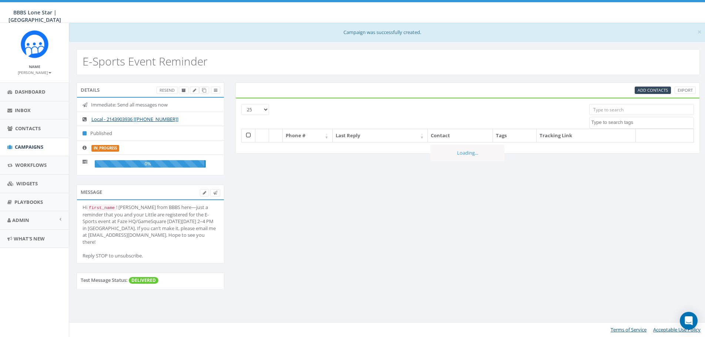
select select
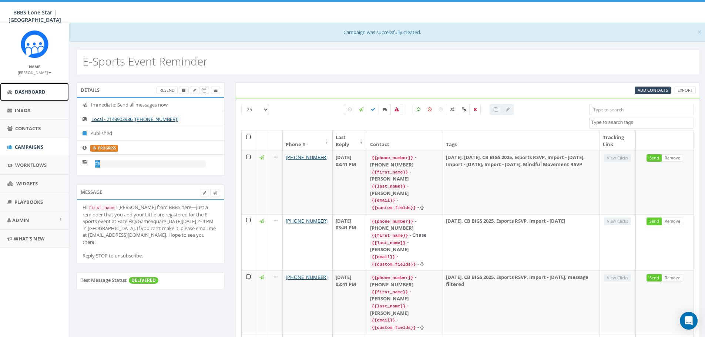
click at [28, 99] on link "Dashboard" at bounding box center [34, 92] width 69 height 18
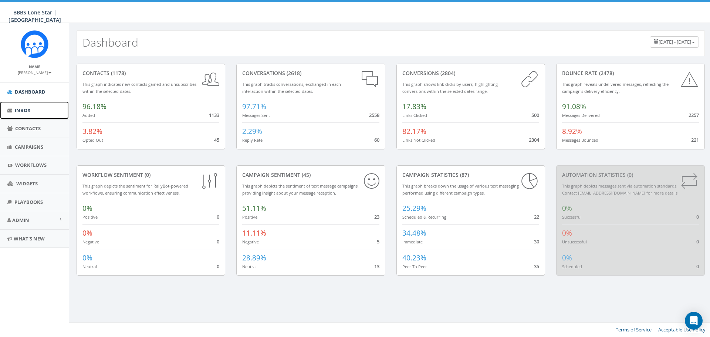
click at [30, 112] on span "Inbox" at bounding box center [23, 110] width 16 height 7
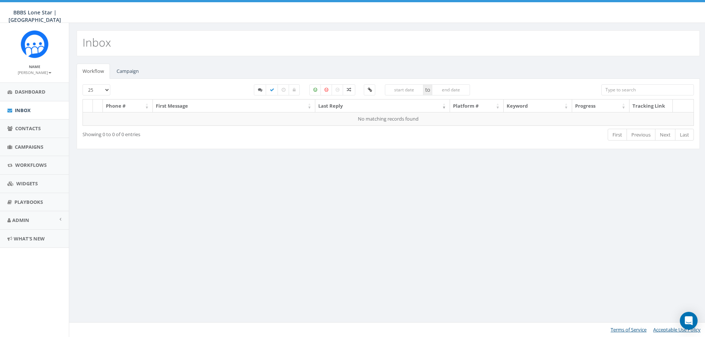
select select
click at [138, 68] on link "Campaign" at bounding box center [128, 71] width 34 height 15
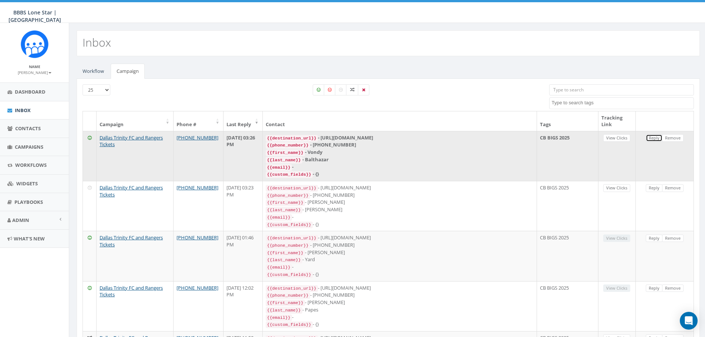
click at [654, 137] on link "Reply" at bounding box center [653, 138] width 17 height 8
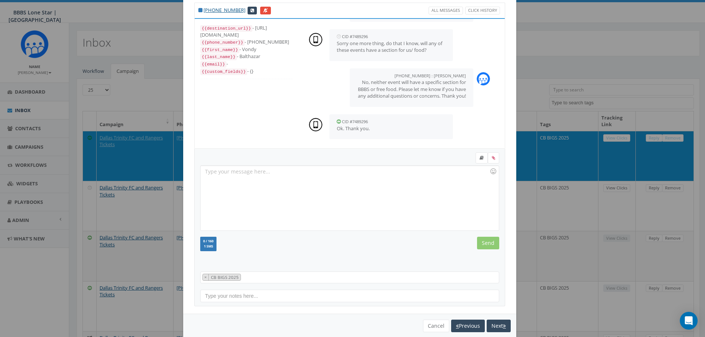
scroll to position [34, 0]
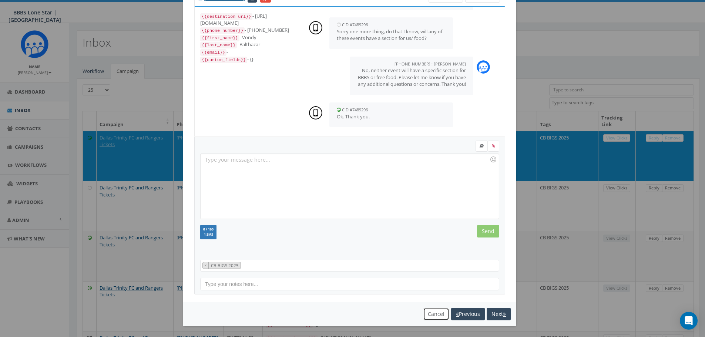
click at [432, 314] on button "Cancel" at bounding box center [436, 314] width 26 height 13
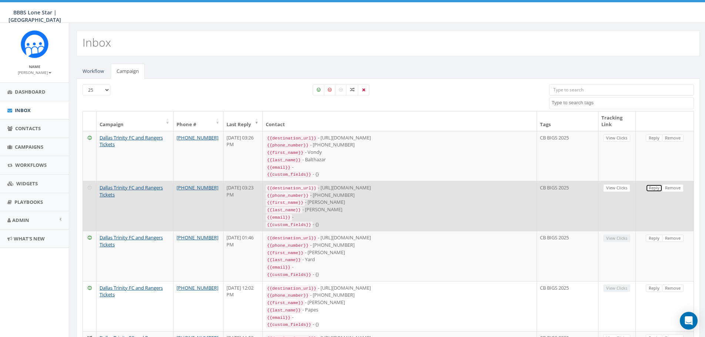
click at [655, 187] on link "Reply" at bounding box center [653, 188] width 17 height 8
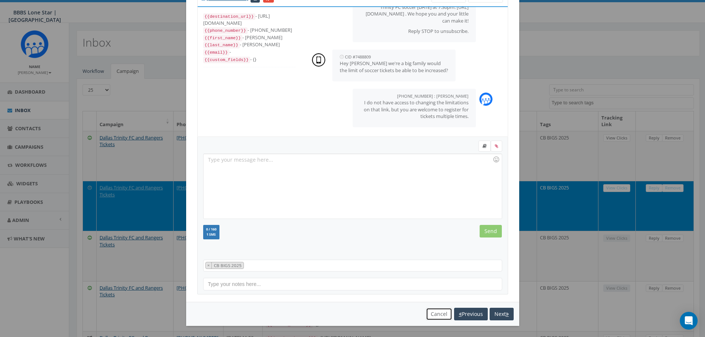
click at [433, 313] on button "Cancel" at bounding box center [439, 314] width 26 height 13
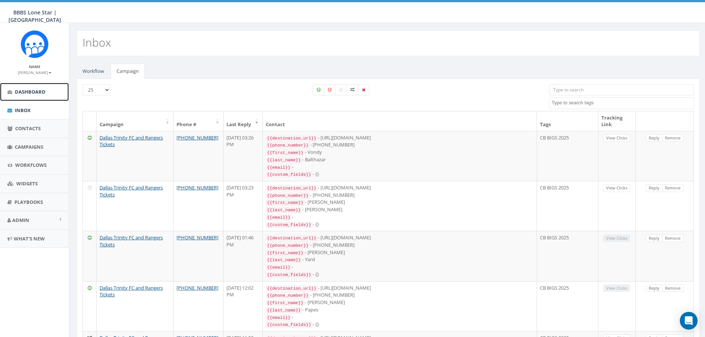
click at [38, 88] on link "Dashboard" at bounding box center [34, 92] width 69 height 18
